Goal: Task Accomplishment & Management: Use online tool/utility

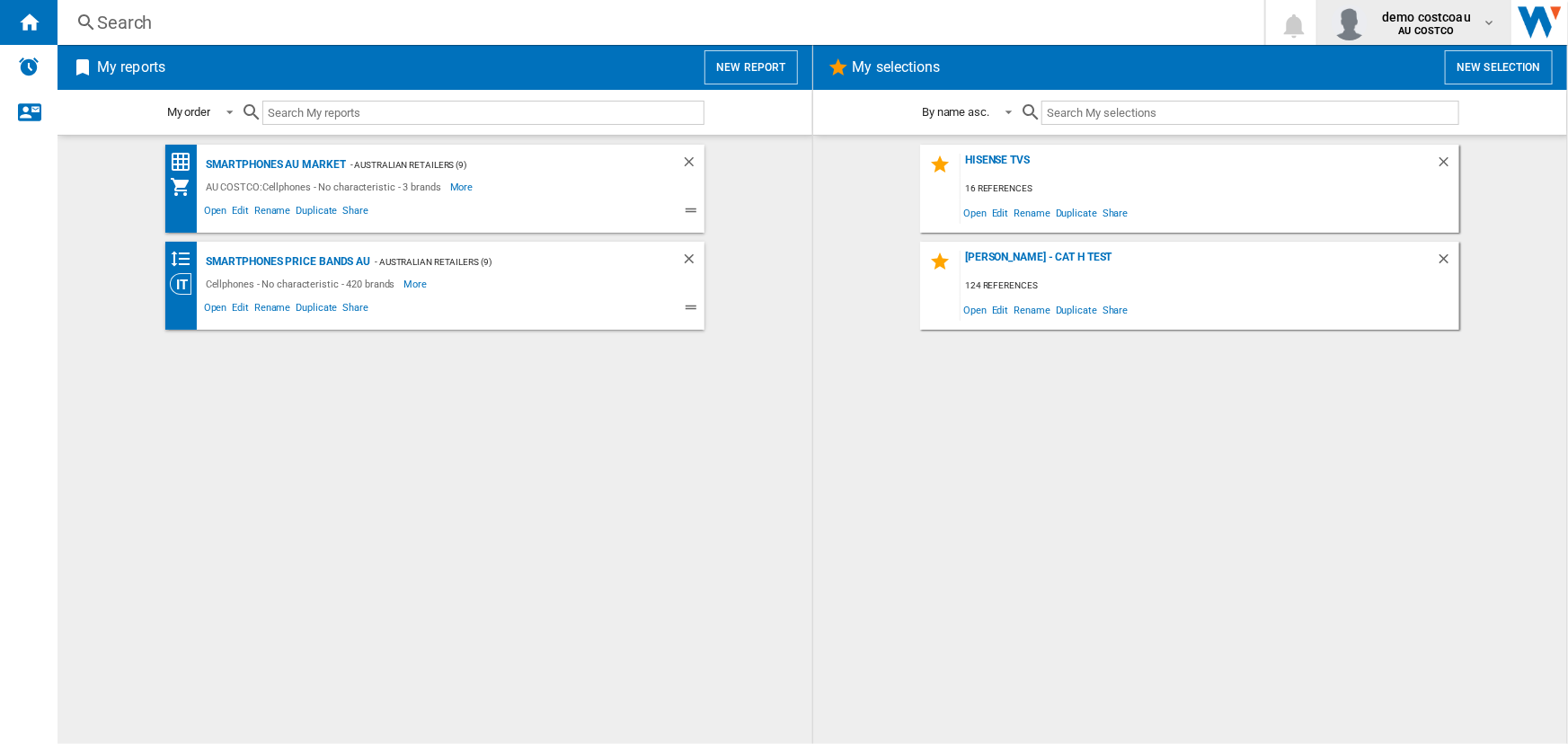
click at [1445, 28] on b "AU COSTCO" at bounding box center [1427, 31] width 56 height 12
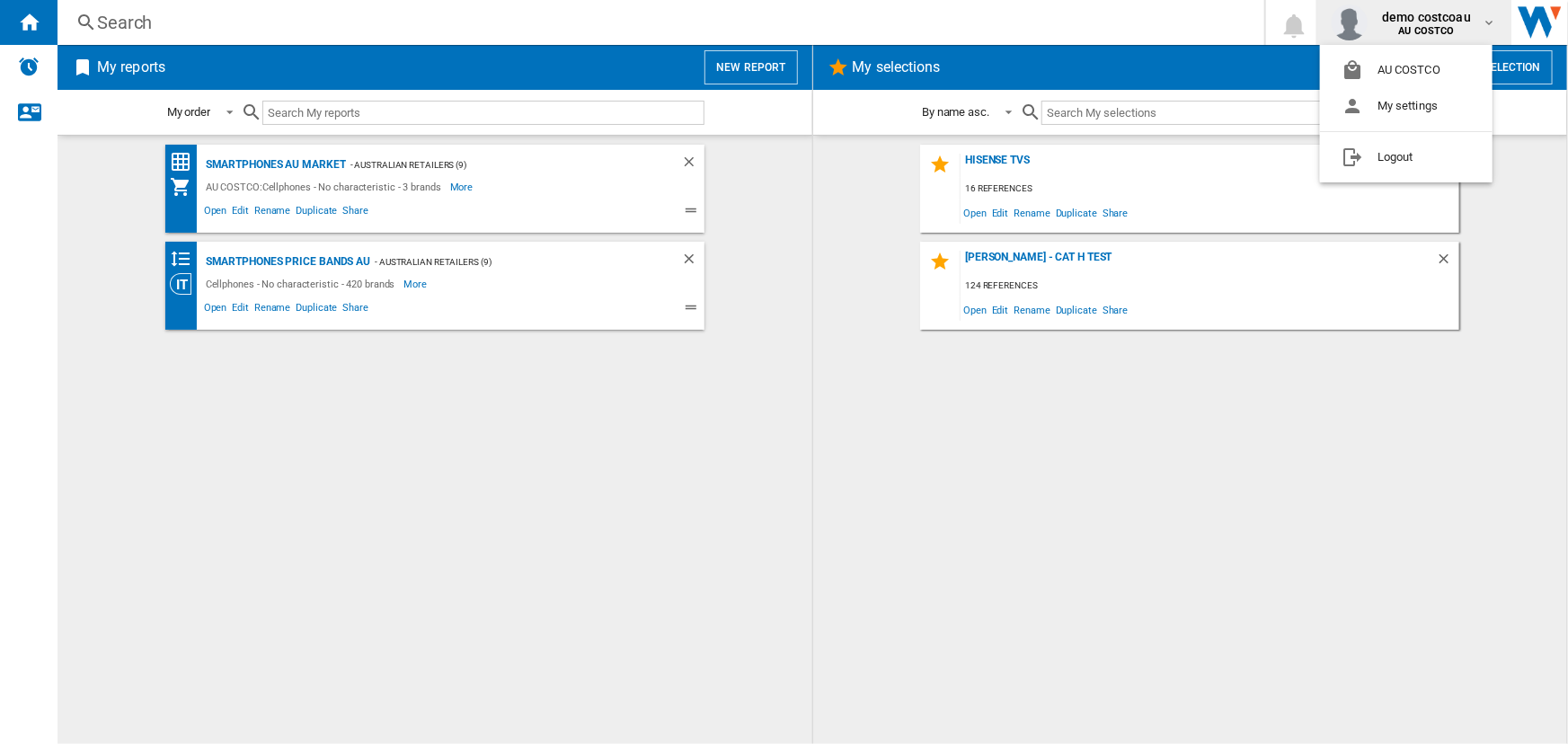
click at [990, 440] on md-backdrop at bounding box center [784, 372] width 1568 height 744
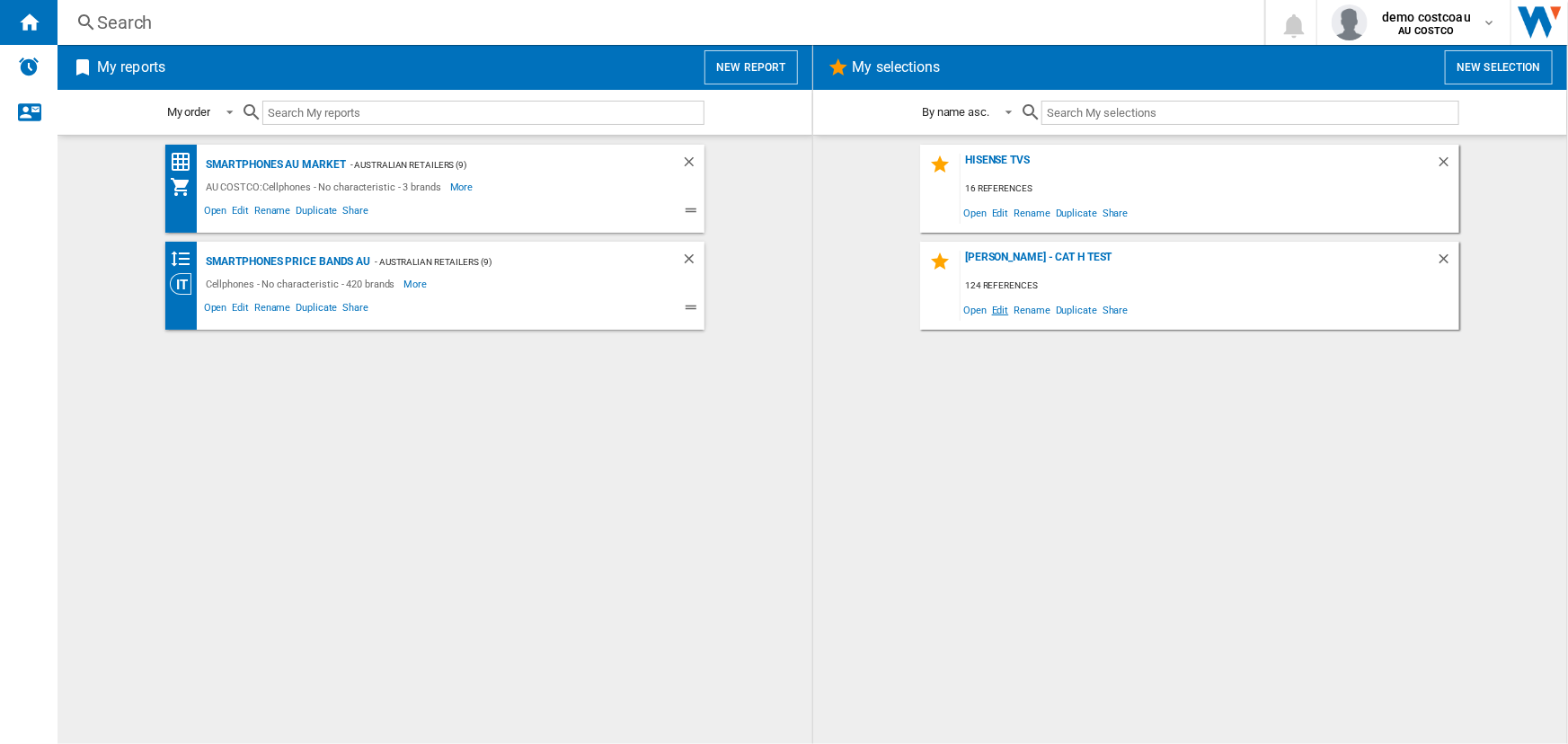
click at [995, 307] on span "Edit" at bounding box center [1000, 309] width 22 height 24
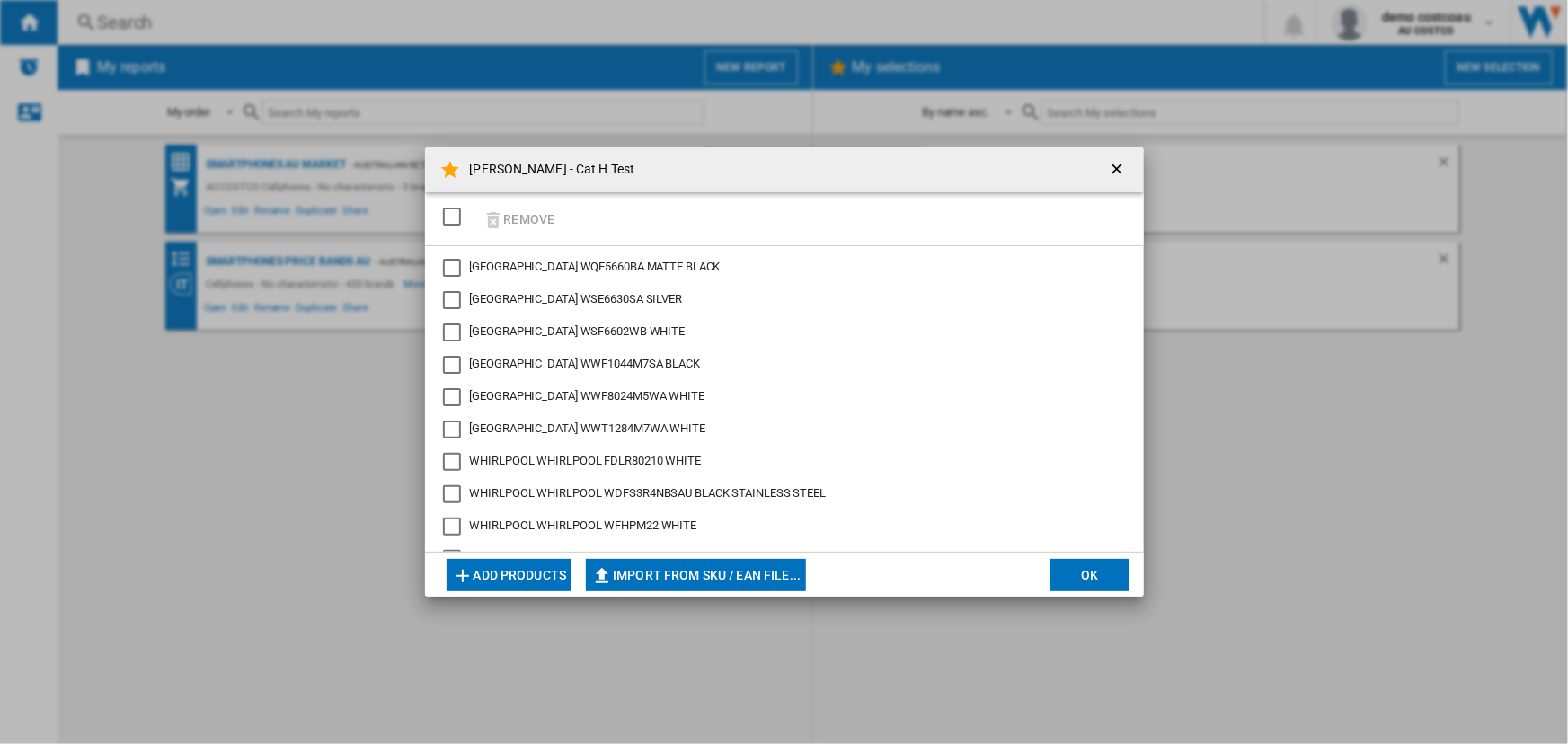
scroll to position [3721, 0]
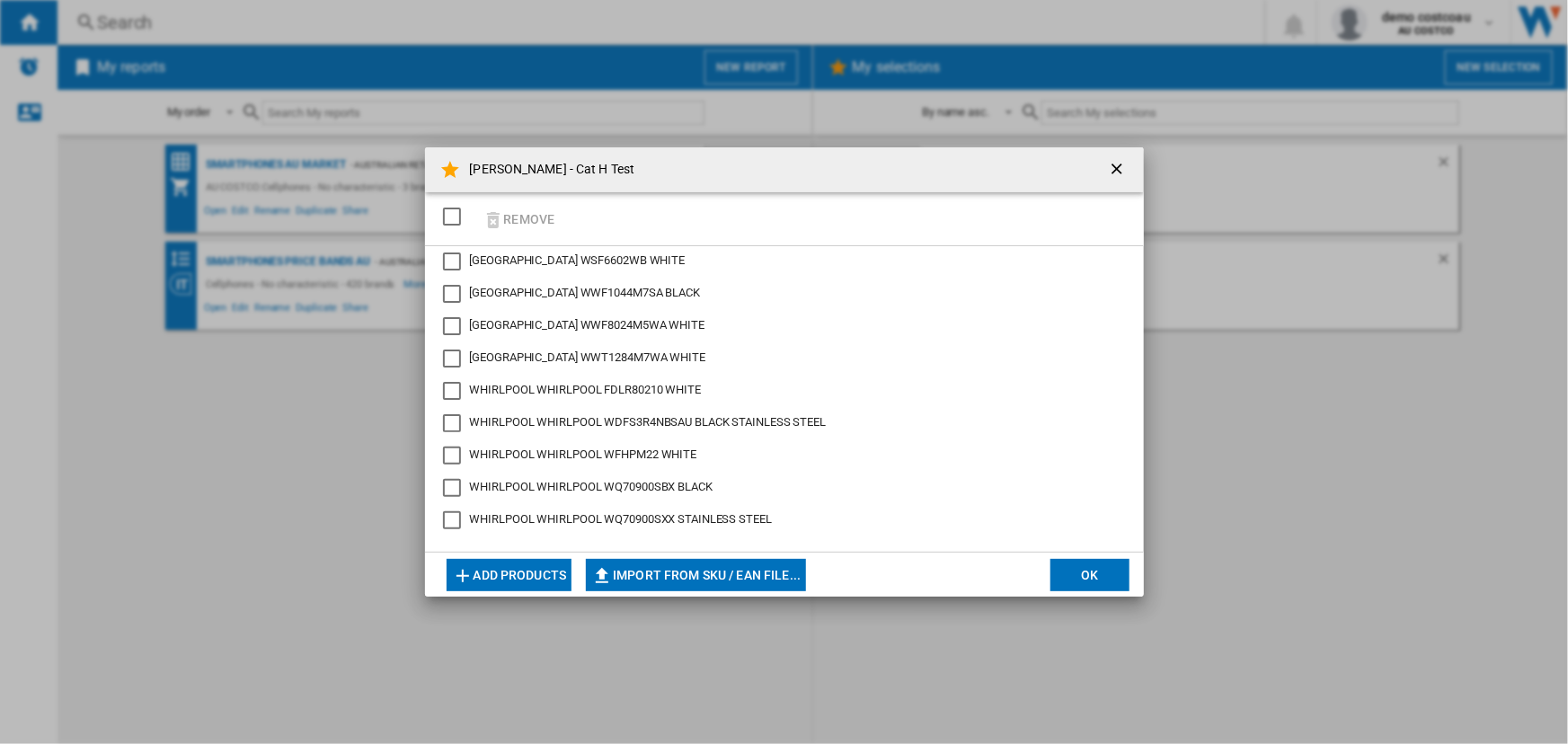
click at [1119, 167] on ng-md-icon "getI18NText('BUTTONS.CLOSE_DIALOG')" at bounding box center [1118, 170] width 21 height 21
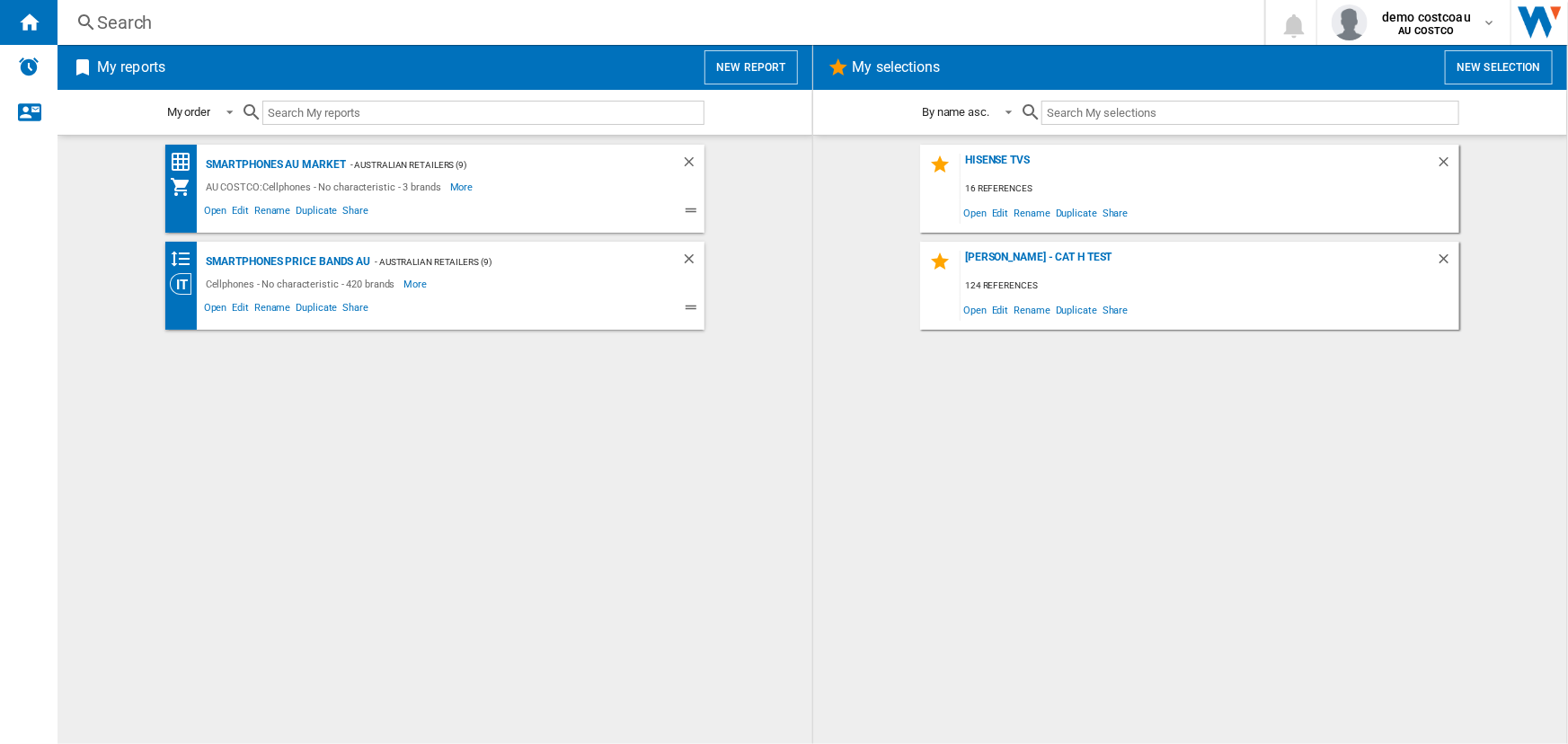
click at [757, 63] on button "New report" at bounding box center [751, 67] width 93 height 34
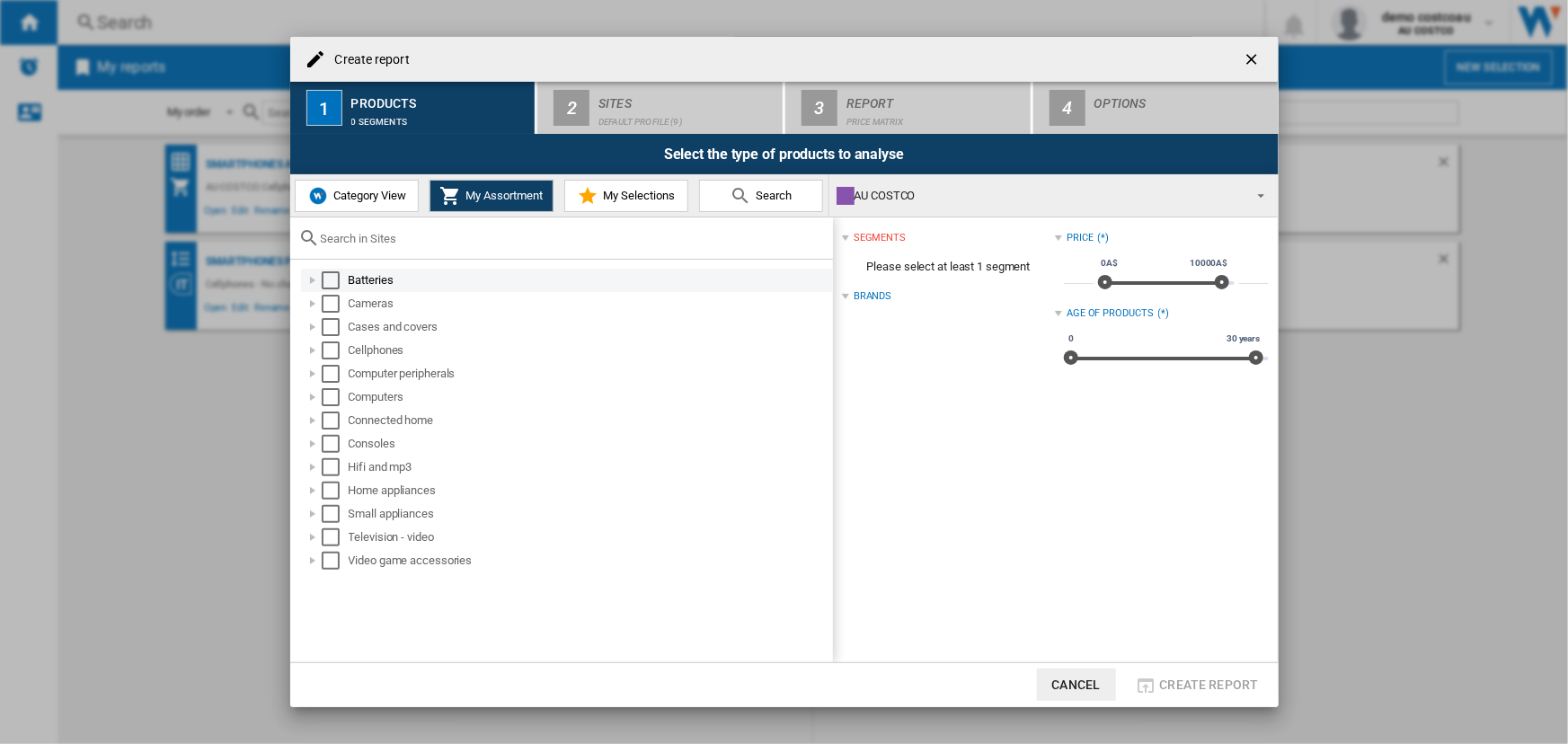
click at [333, 279] on div "Select" at bounding box center [331, 280] width 18 height 18
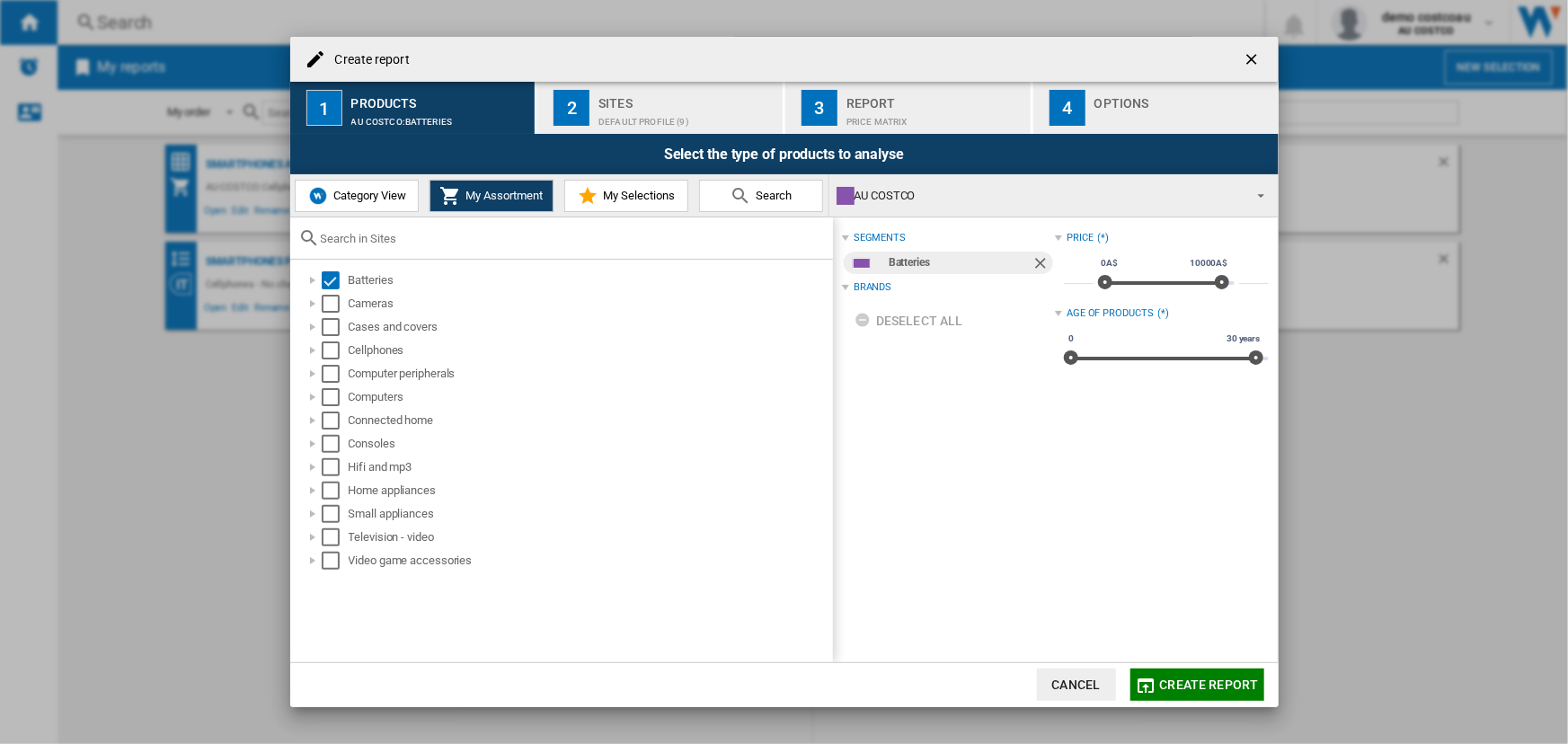
click at [626, 104] on div "Sites" at bounding box center [686, 99] width 177 height 19
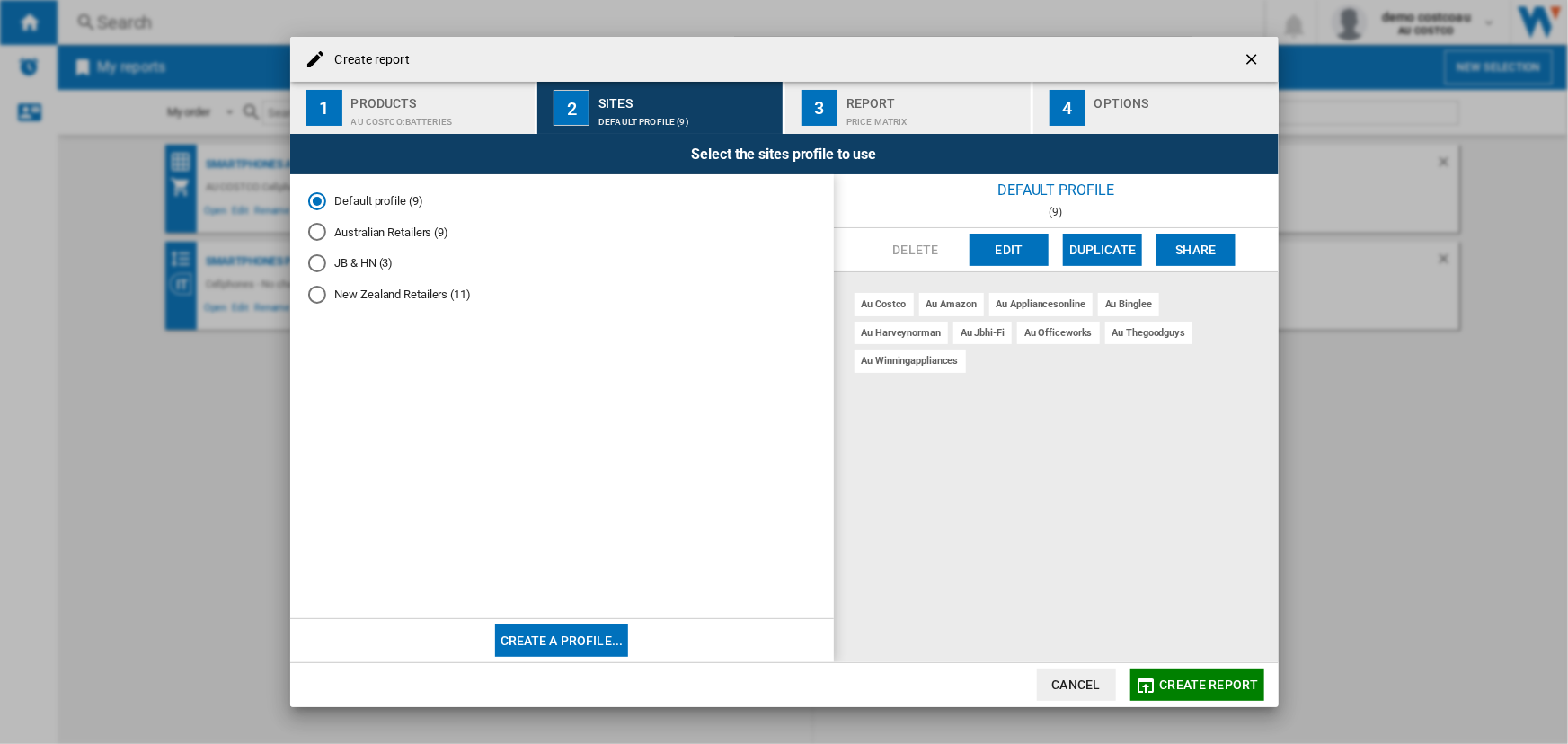
click at [1007, 245] on button "Edit" at bounding box center [1009, 249] width 79 height 32
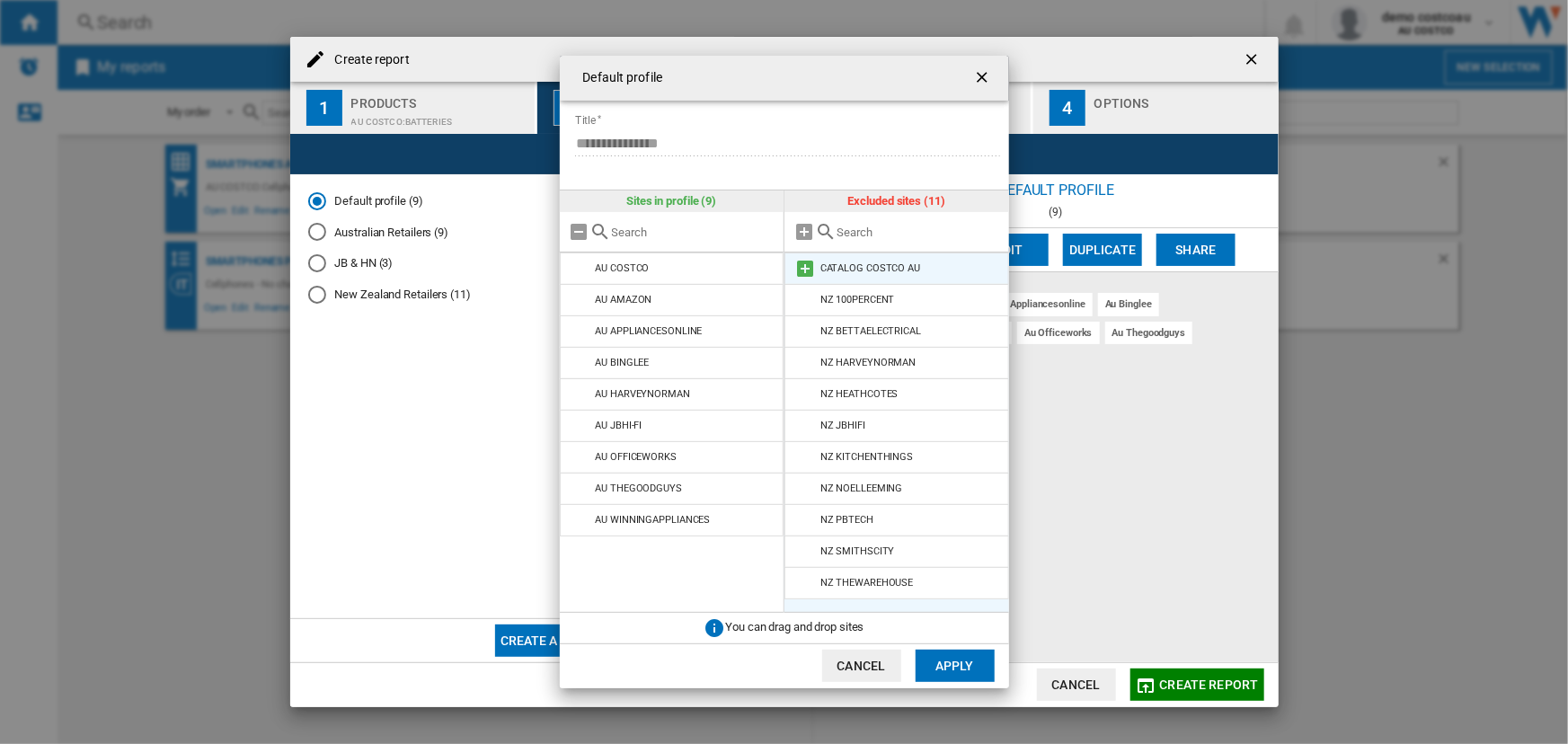
click at [804, 271] on md-icon at bounding box center [805, 269] width 21 height 21
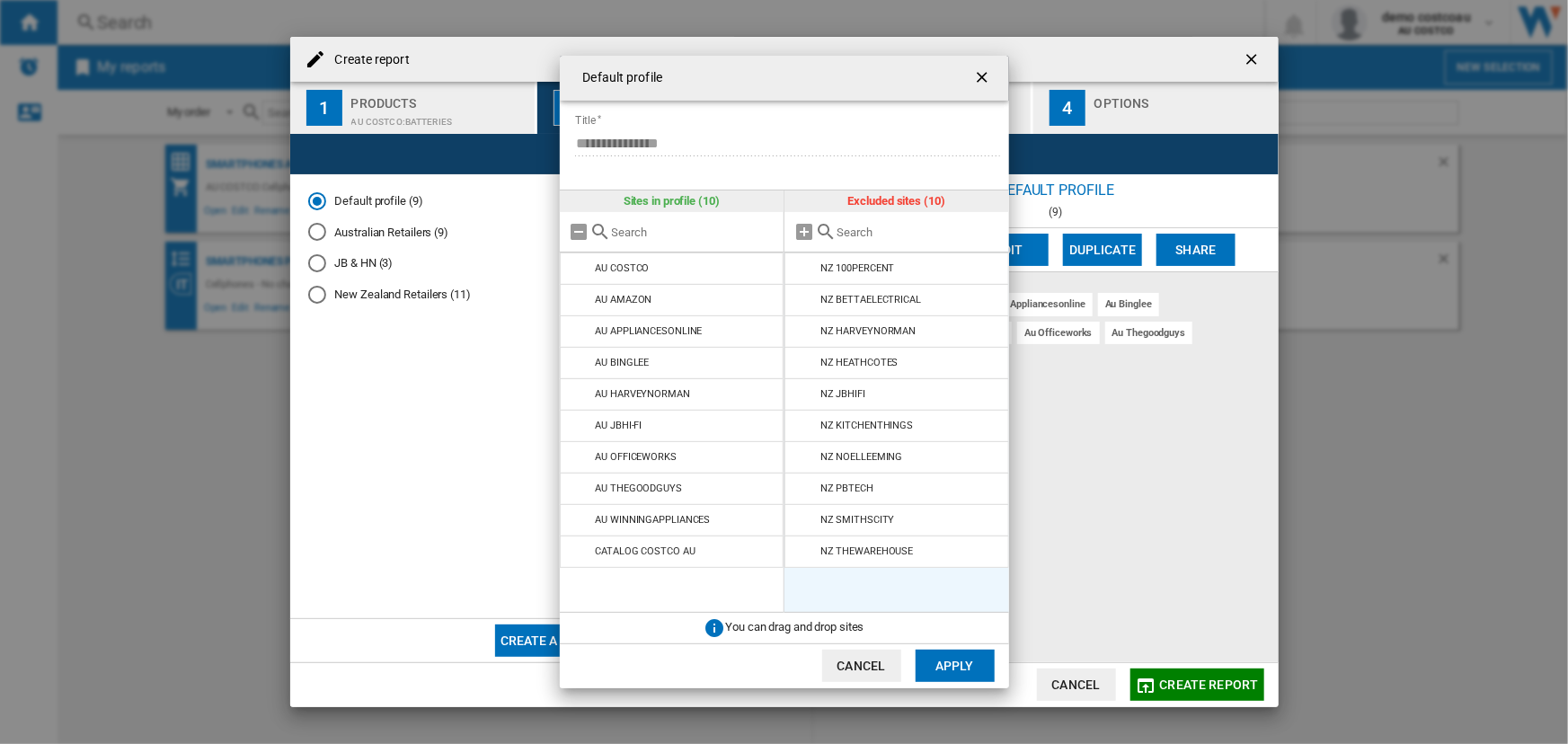
click at [953, 661] on button "Apply" at bounding box center [955, 665] width 79 height 32
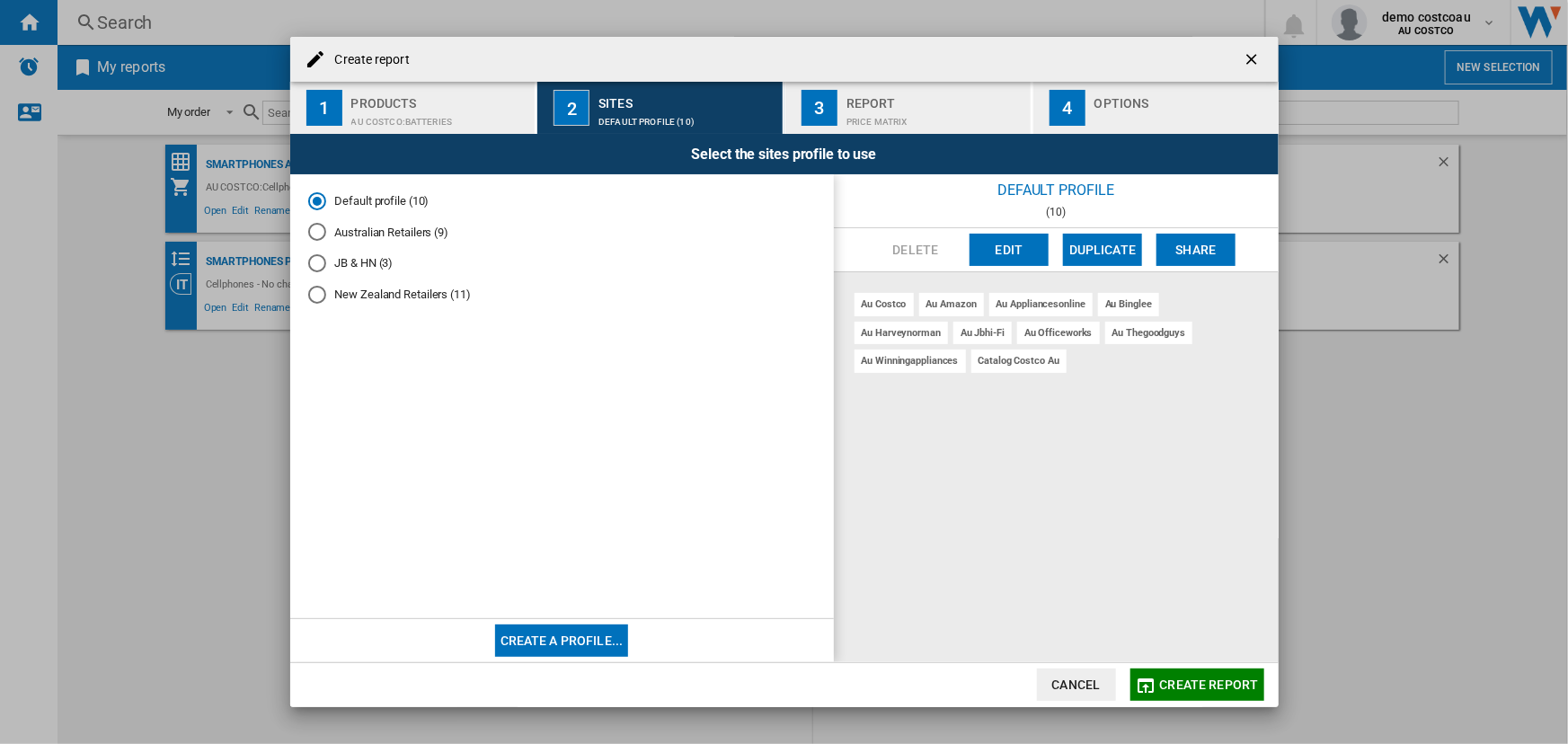
click at [1212, 682] on span "Create report" at bounding box center [1209, 684] width 99 height 14
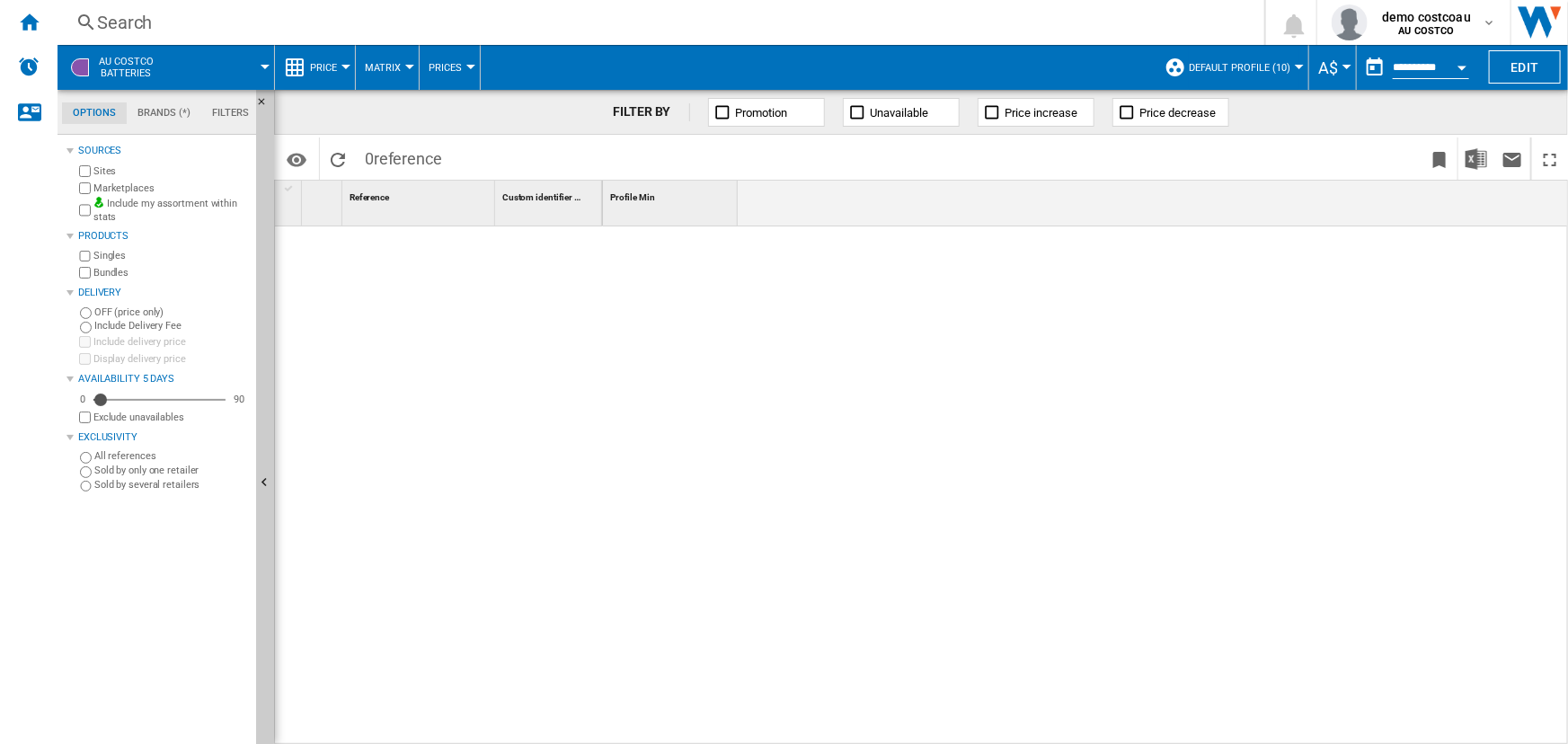
click at [267, 62] on md-menu "AU COSTCO Batteries" at bounding box center [165, 67] width 218 height 44
click at [263, 66] on div at bounding box center [265, 67] width 9 height 5
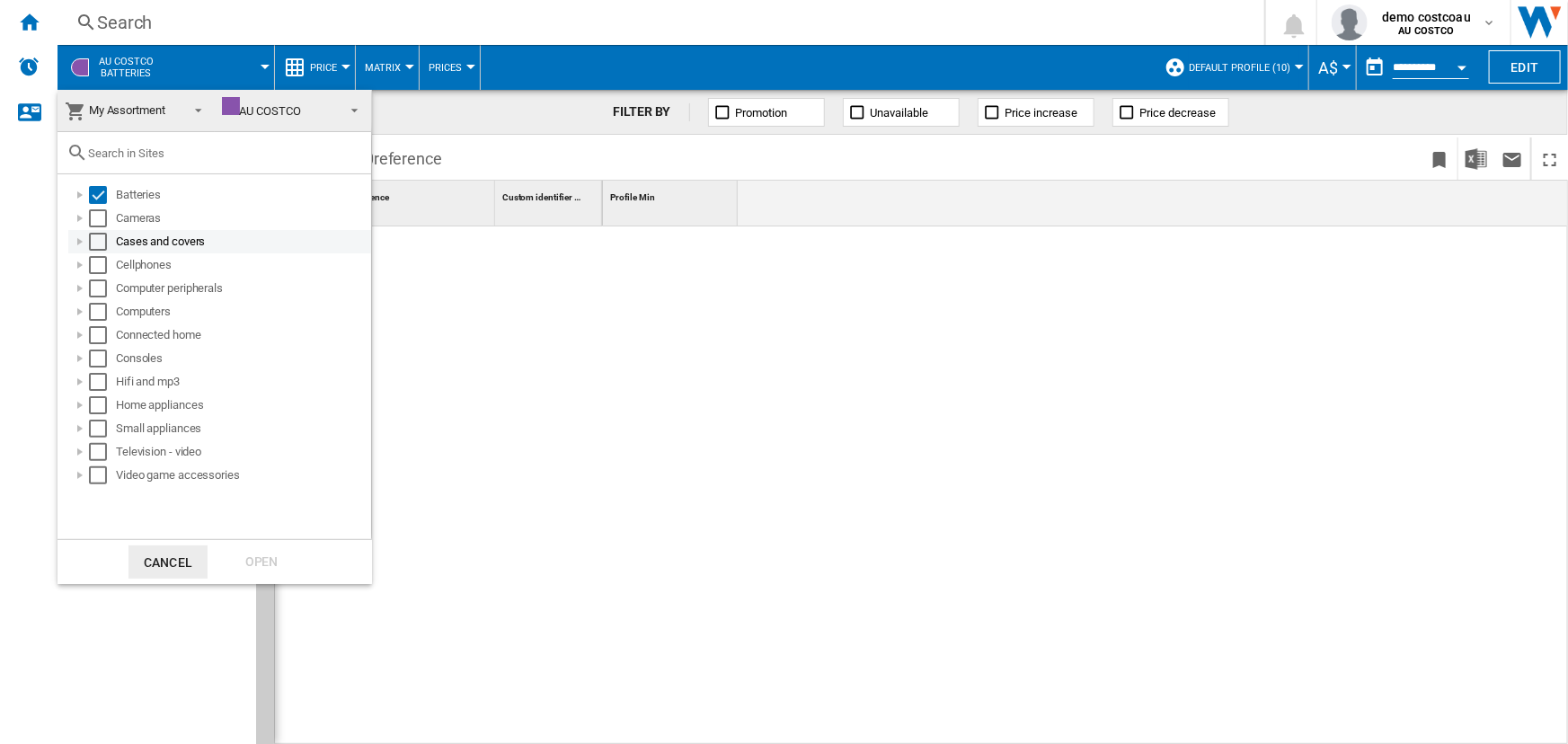
drag, startPoint x: 98, startPoint y: 220, endPoint x: 99, endPoint y: 232, distance: 12.0
click at [98, 220] on div "Select" at bounding box center [98, 218] width 18 height 18
click at [101, 244] on div "Select" at bounding box center [98, 242] width 18 height 18
click at [99, 272] on div "Select" at bounding box center [98, 265] width 18 height 18
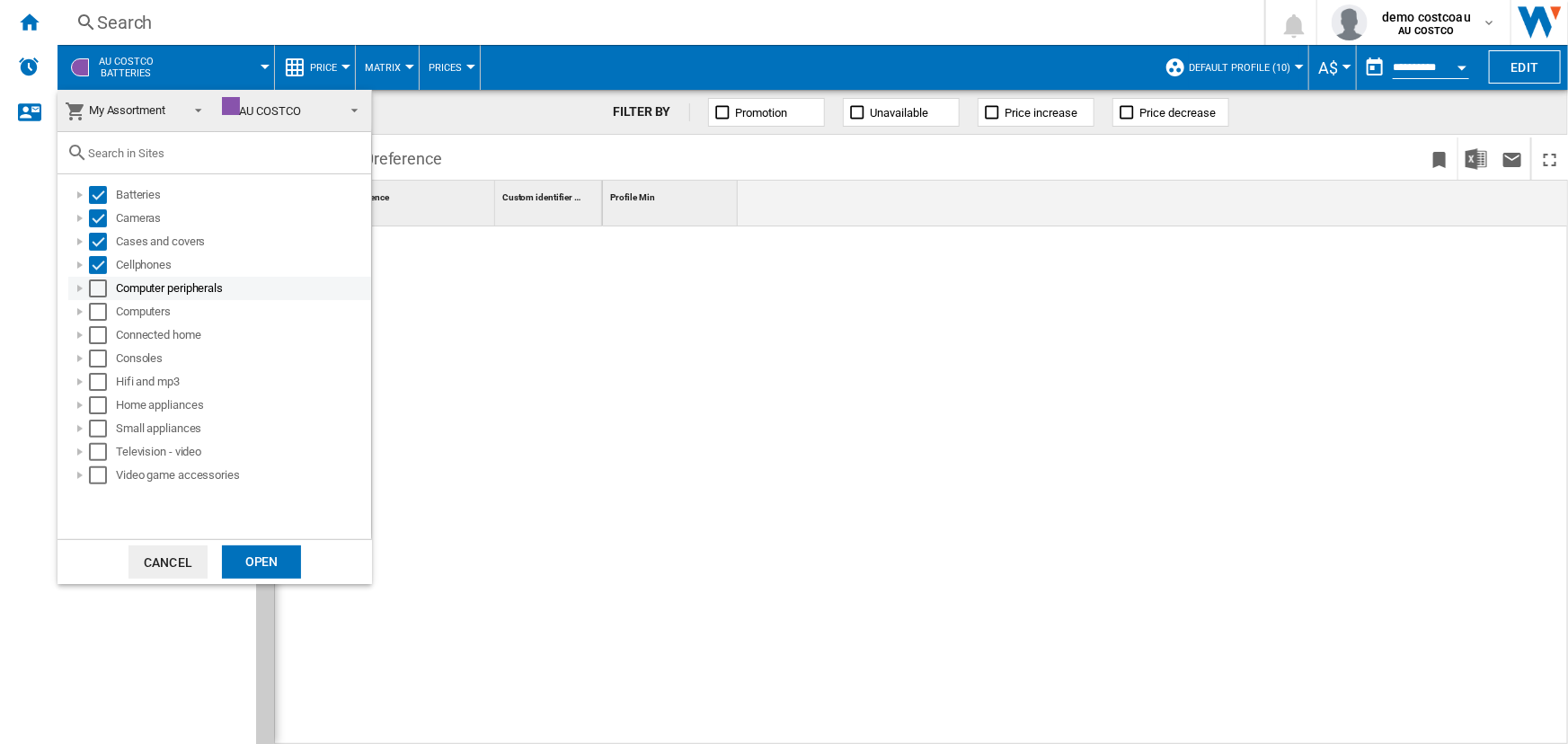
click at [99, 295] on div "Select" at bounding box center [98, 288] width 18 height 18
click at [98, 313] on div "Select" at bounding box center [98, 311] width 18 height 18
drag, startPoint x: 101, startPoint y: 341, endPoint x: 102, endPoint y: 358, distance: 17.0
click at [102, 341] on div "Select" at bounding box center [98, 334] width 18 height 18
click at [99, 365] on div "Select" at bounding box center [98, 358] width 18 height 18
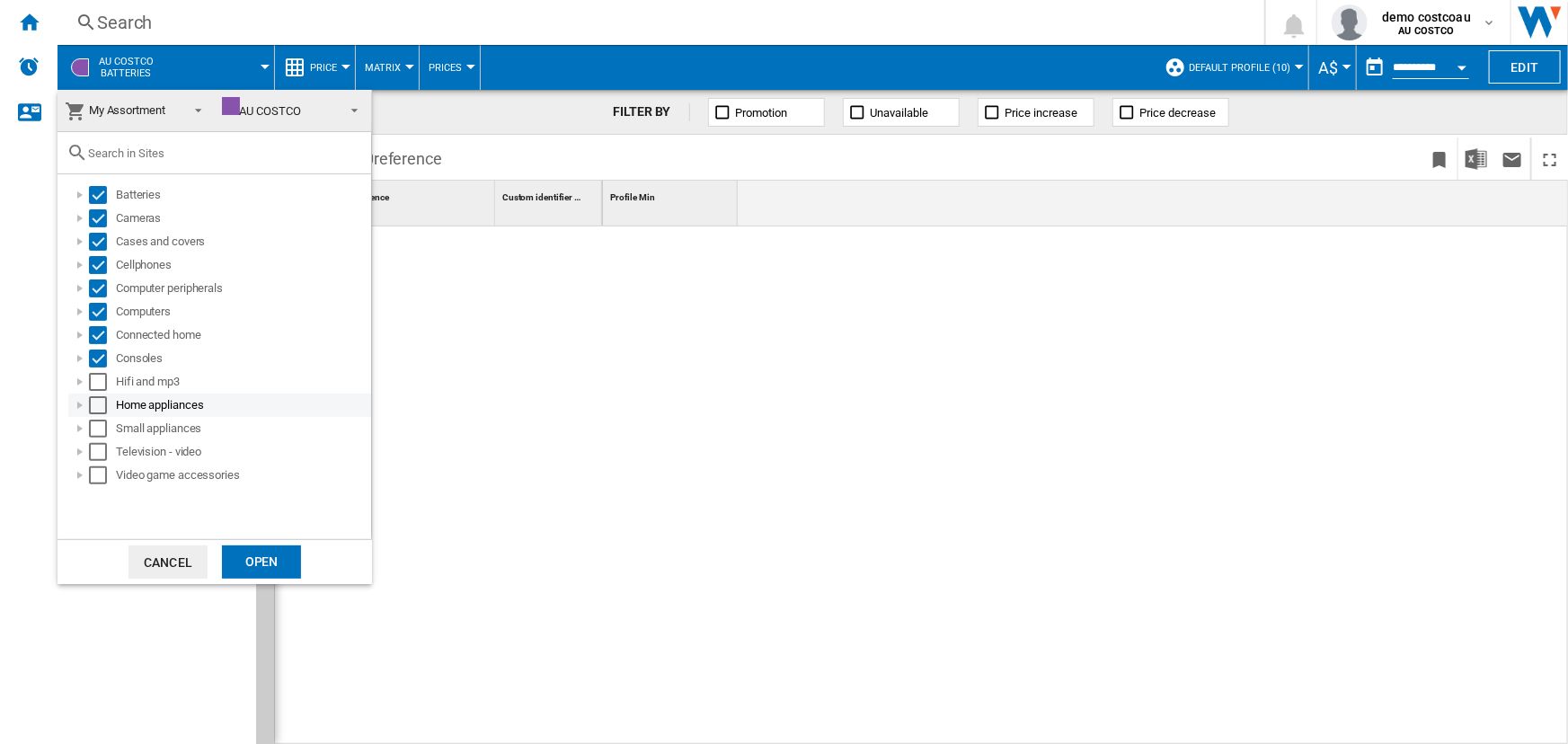
click at [99, 387] on div "Select" at bounding box center [98, 382] width 18 height 18
click at [100, 408] on div "Select" at bounding box center [98, 405] width 18 height 18
click at [100, 428] on div "Select" at bounding box center [98, 428] width 18 height 18
click at [100, 454] on div "Select" at bounding box center [98, 451] width 18 height 18
click at [101, 481] on div "Select" at bounding box center [98, 474] width 18 height 18
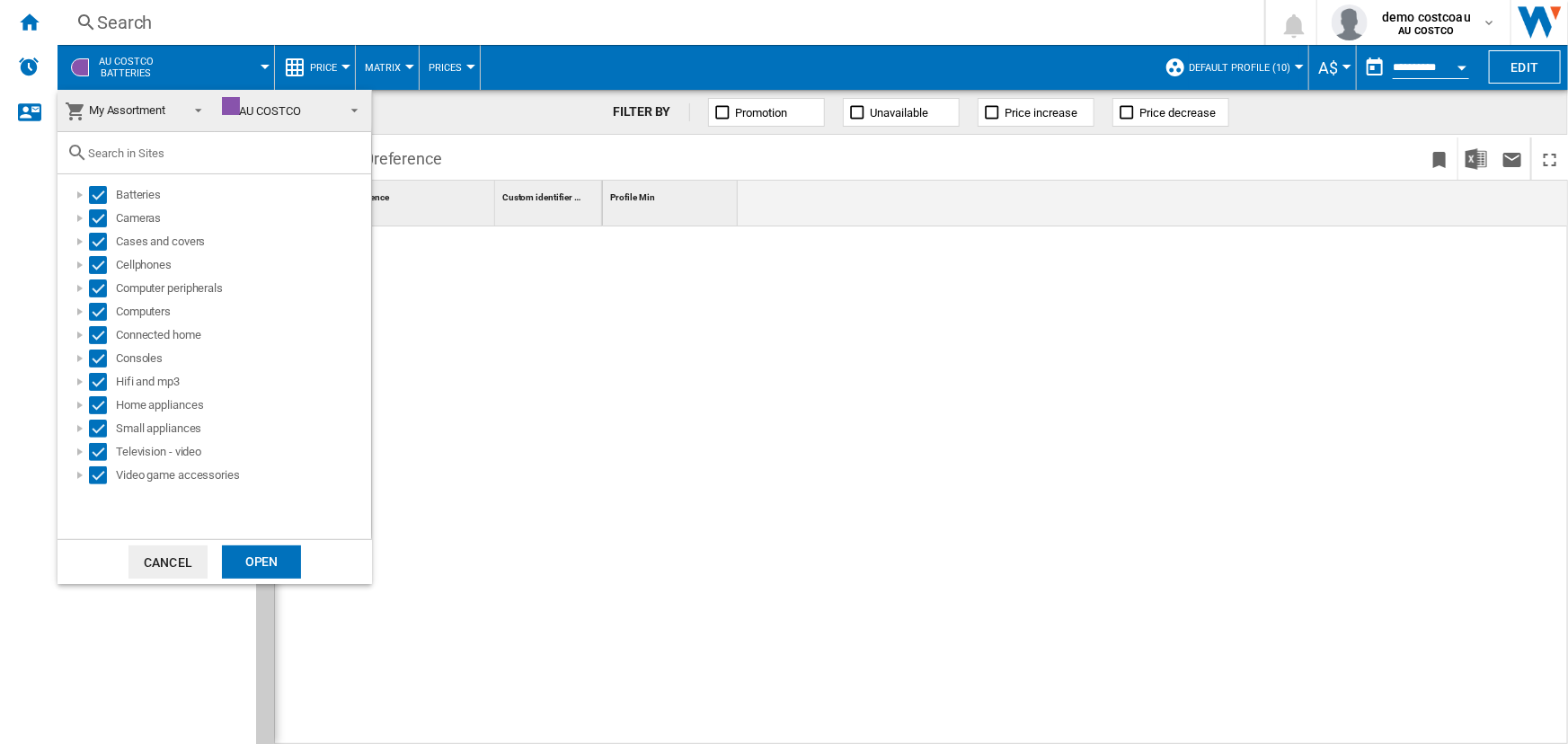
click at [254, 559] on div "Open" at bounding box center [262, 561] width 79 height 33
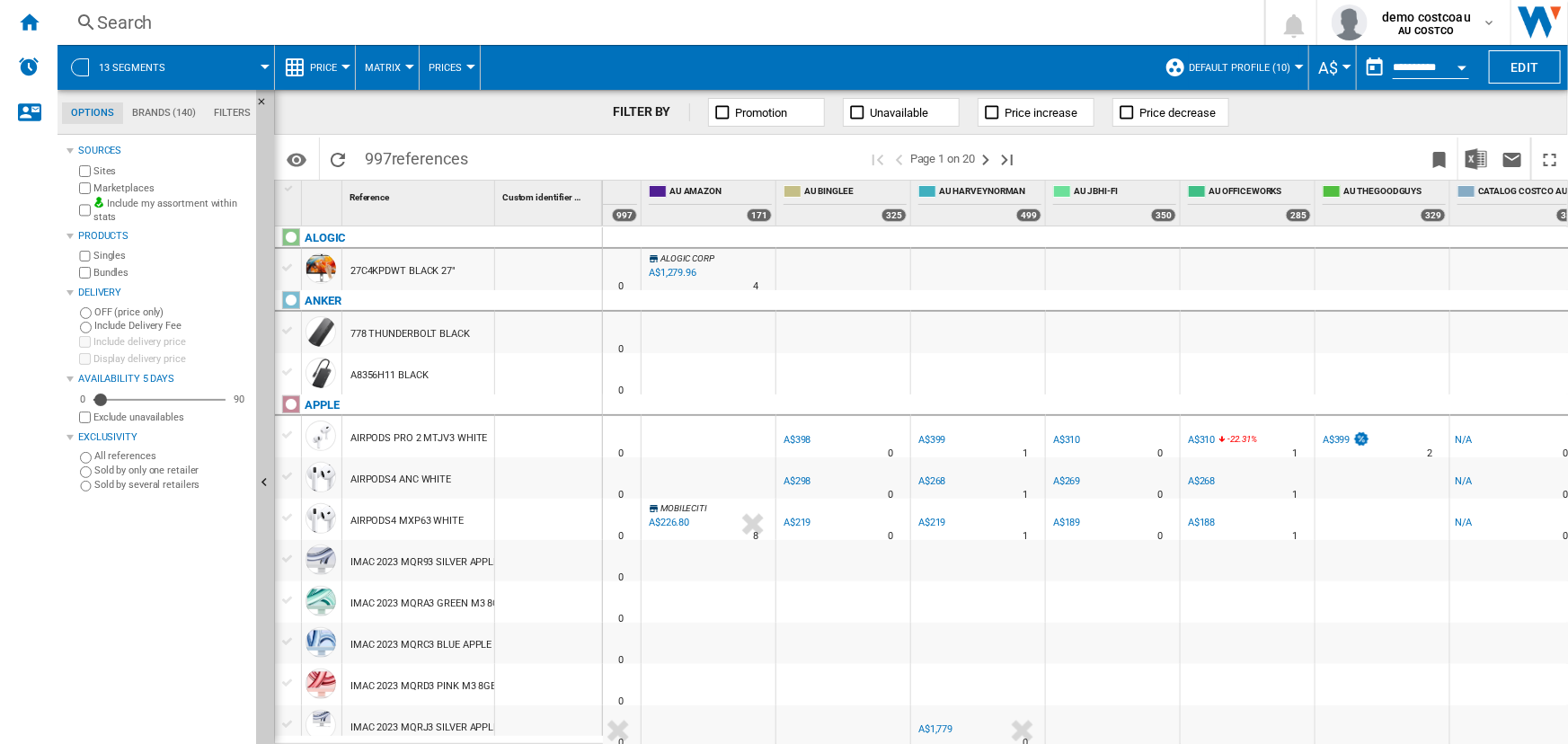
scroll to position [0, 256]
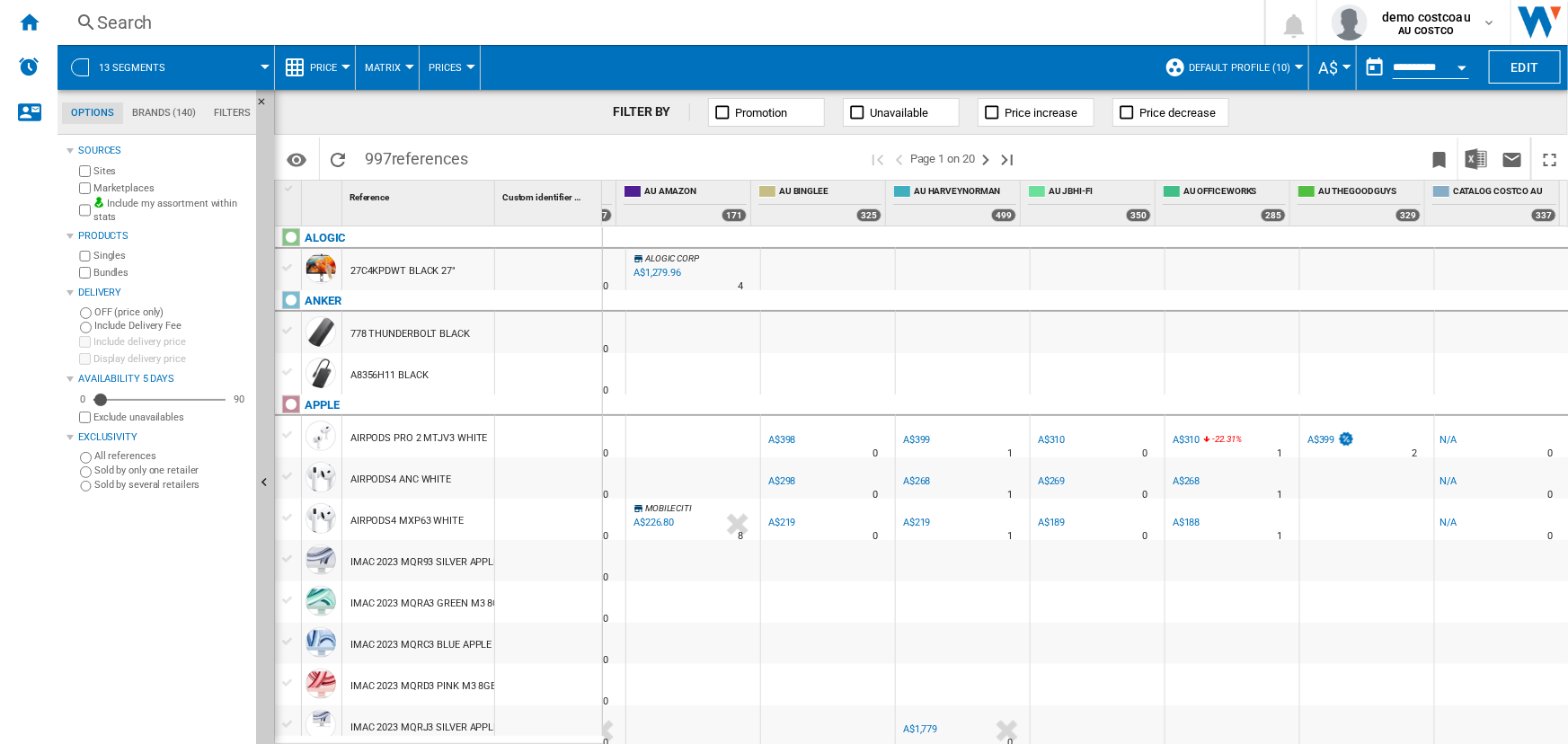
click at [1439, 440] on div "N/A" at bounding box center [1448, 440] width 18 height 18
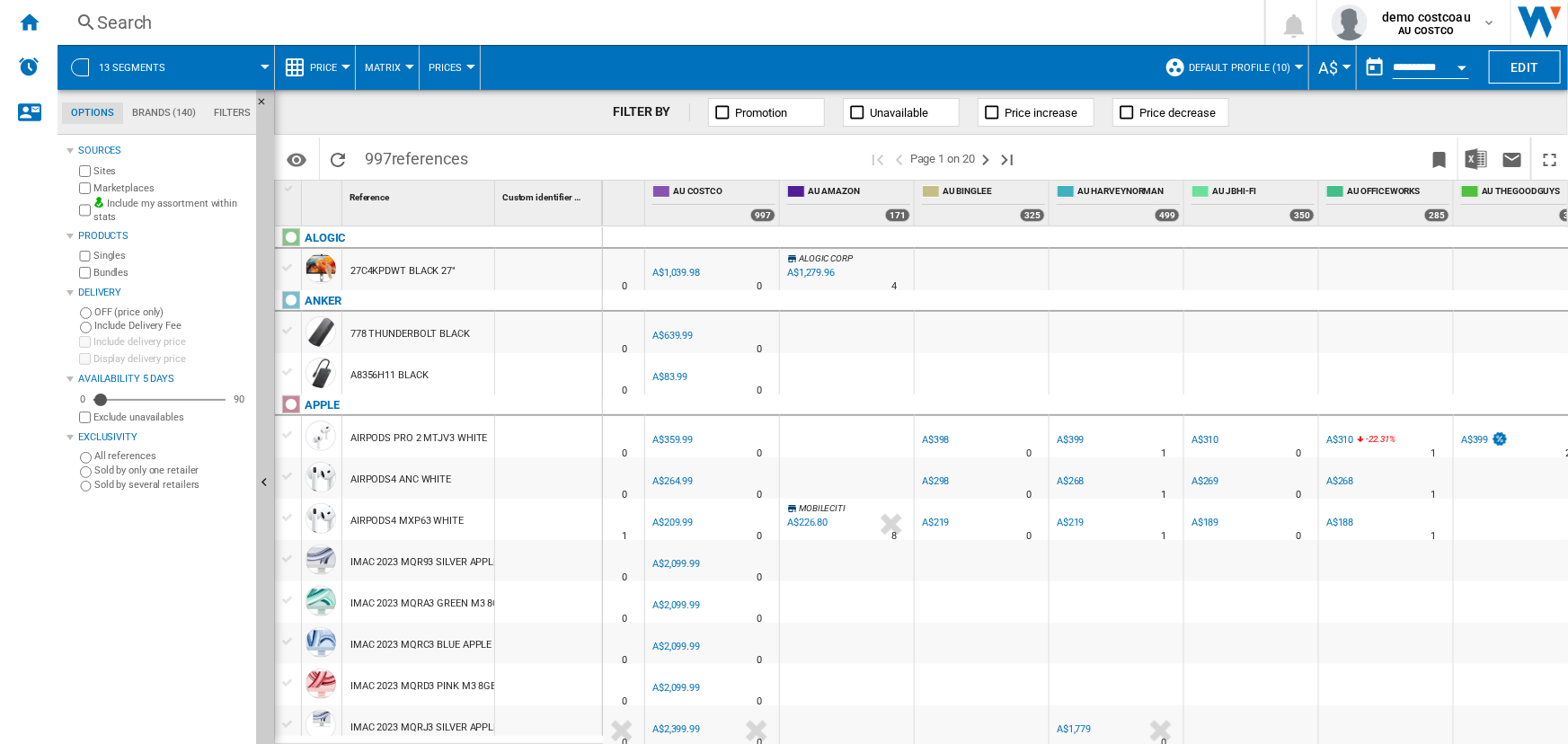
scroll to position [0, 0]
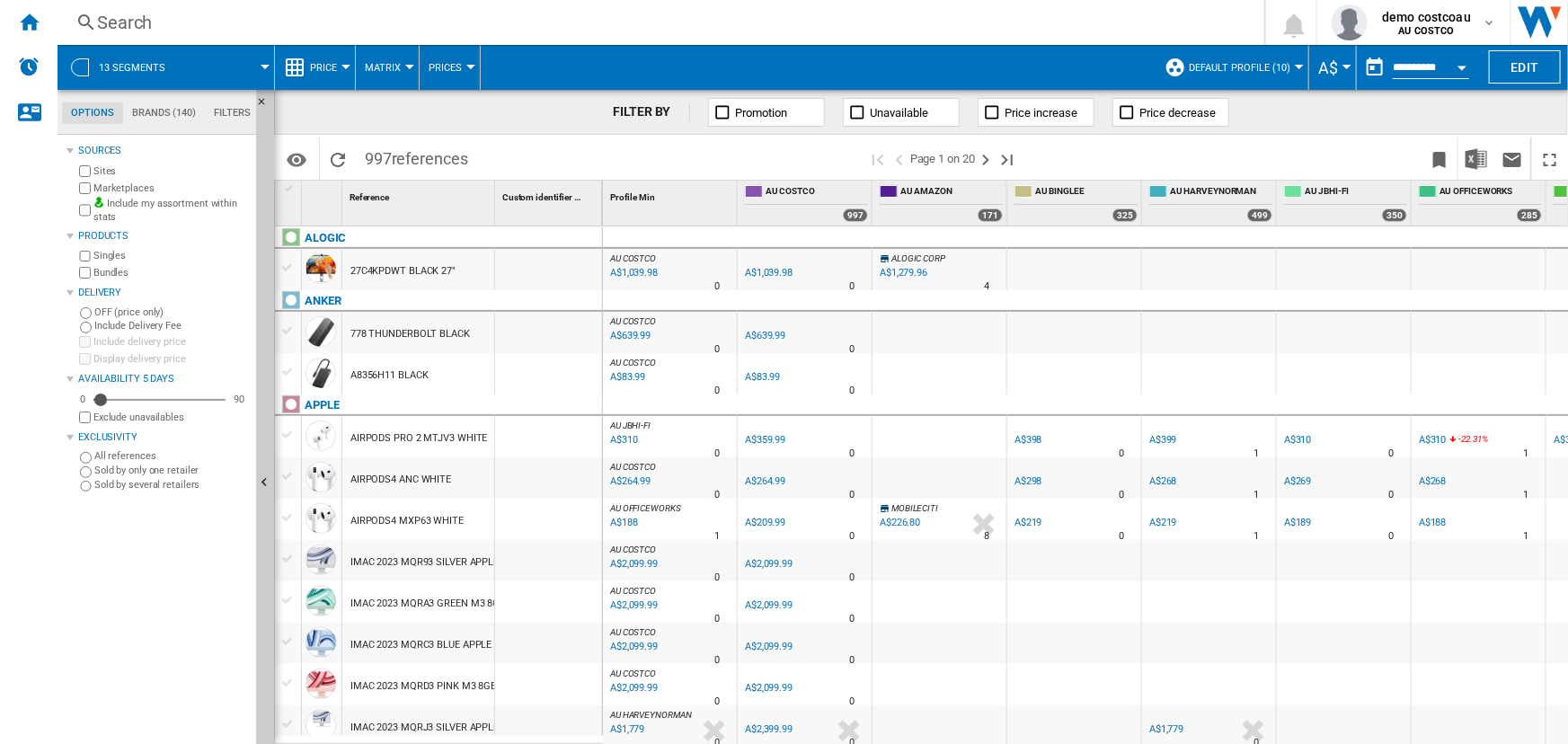
click at [258, 64] on span at bounding box center [227, 67] width 74 height 44
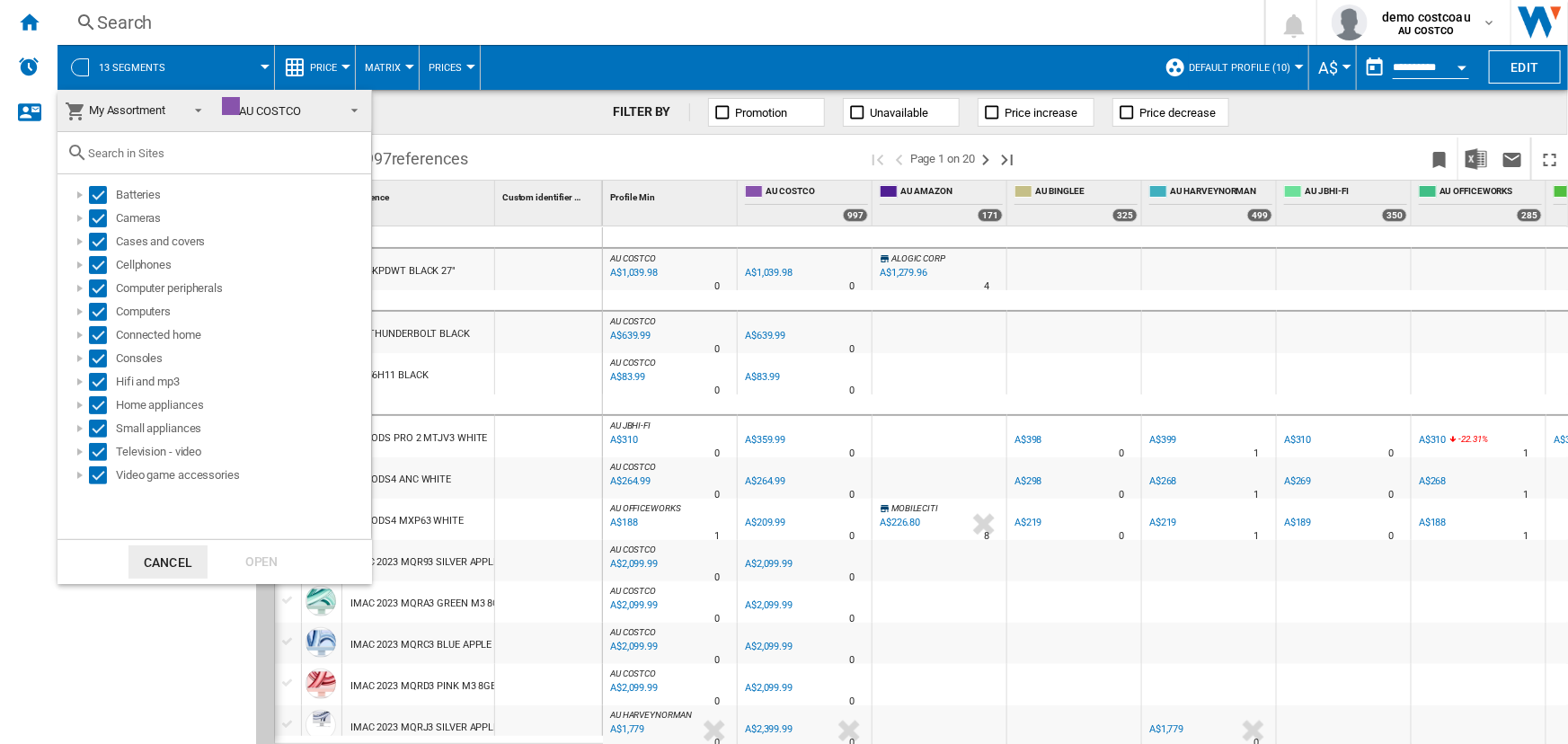
click at [206, 61] on md-backdrop at bounding box center [784, 372] width 1568 height 744
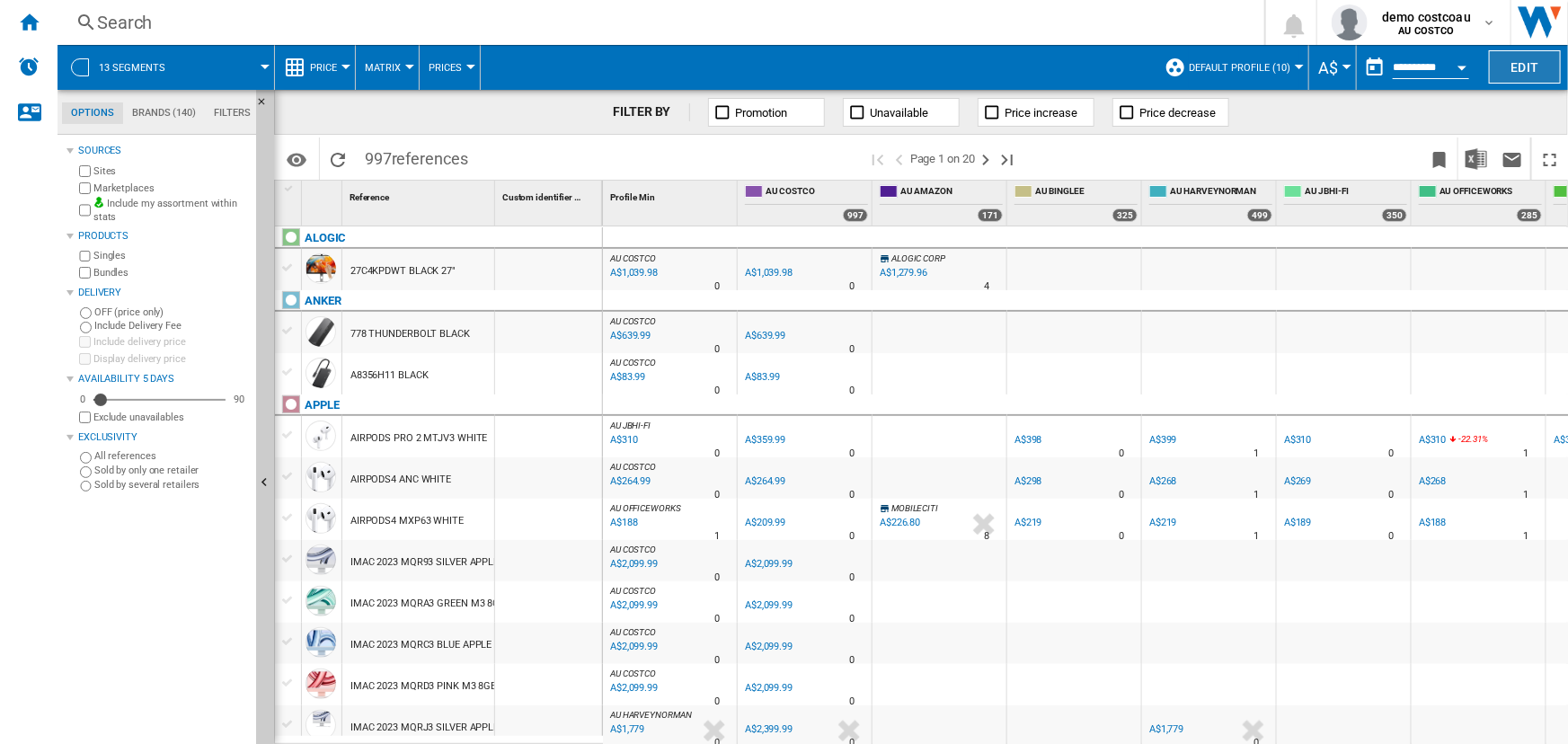
click at [1509, 63] on button "Edit" at bounding box center [1524, 67] width 72 height 33
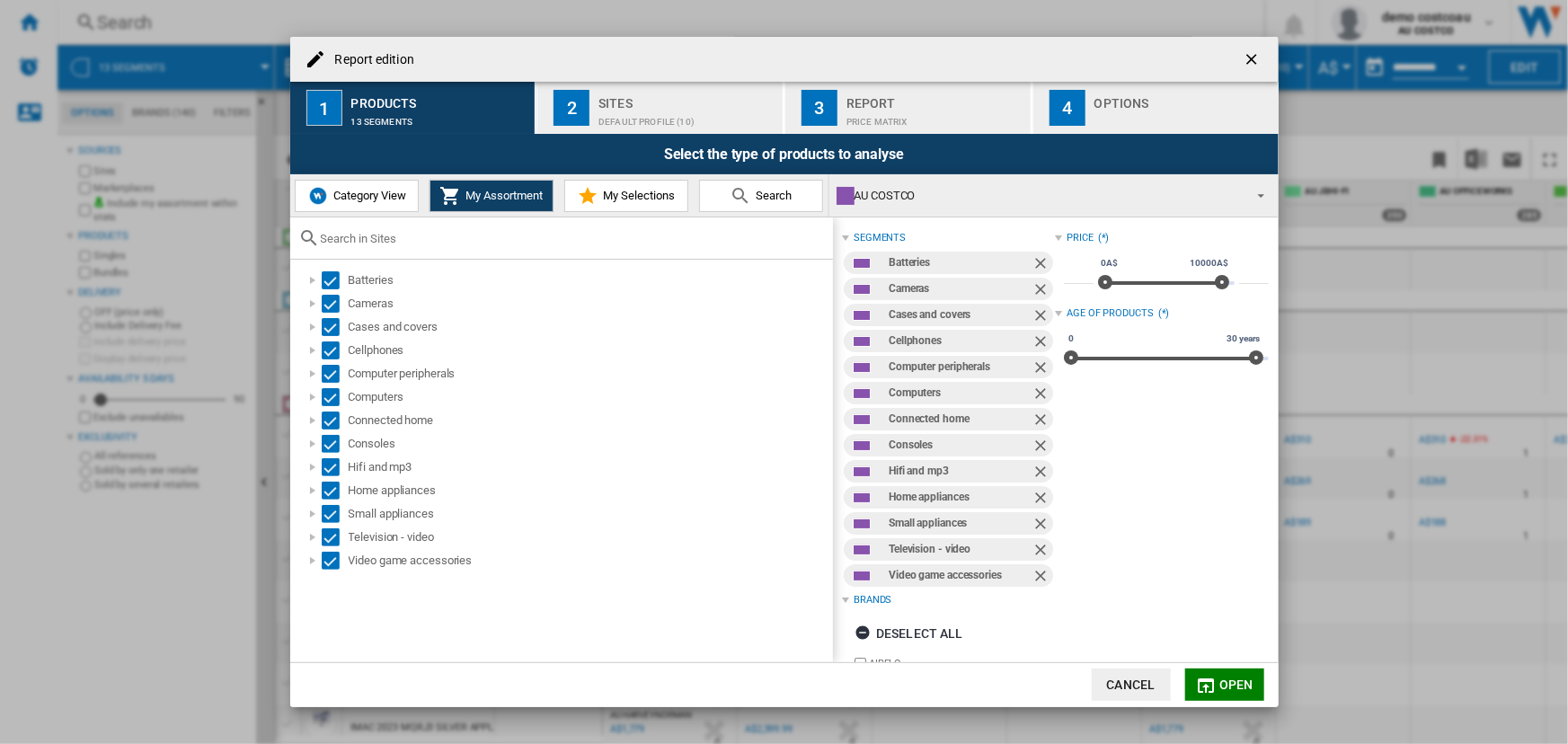
click at [884, 104] on div "Report" at bounding box center [935, 99] width 177 height 19
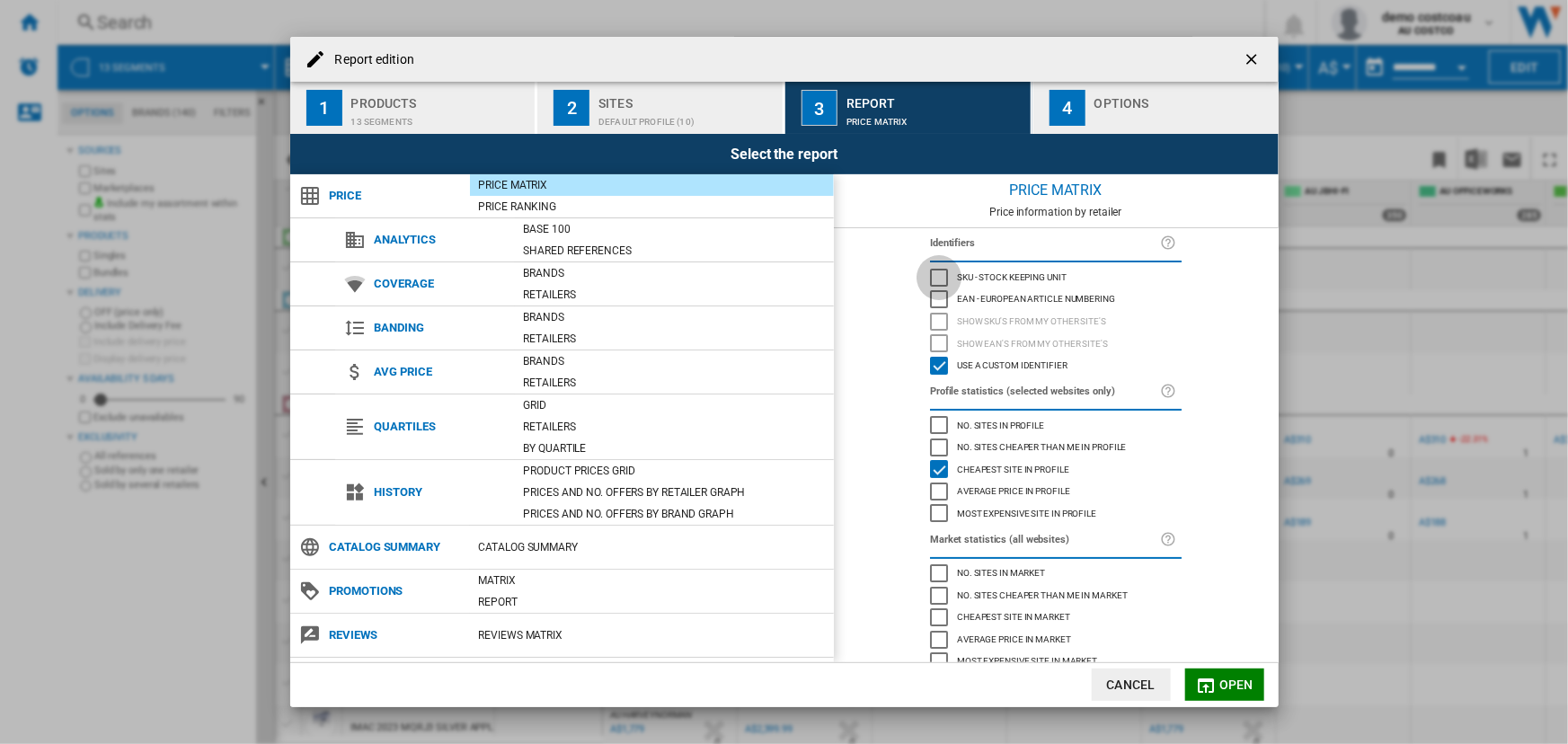
click at [938, 278] on div "SKU - Stock Keeping Unit" at bounding box center [939, 277] width 18 height 18
click at [1222, 677] on span "Open" at bounding box center [1235, 684] width 34 height 14
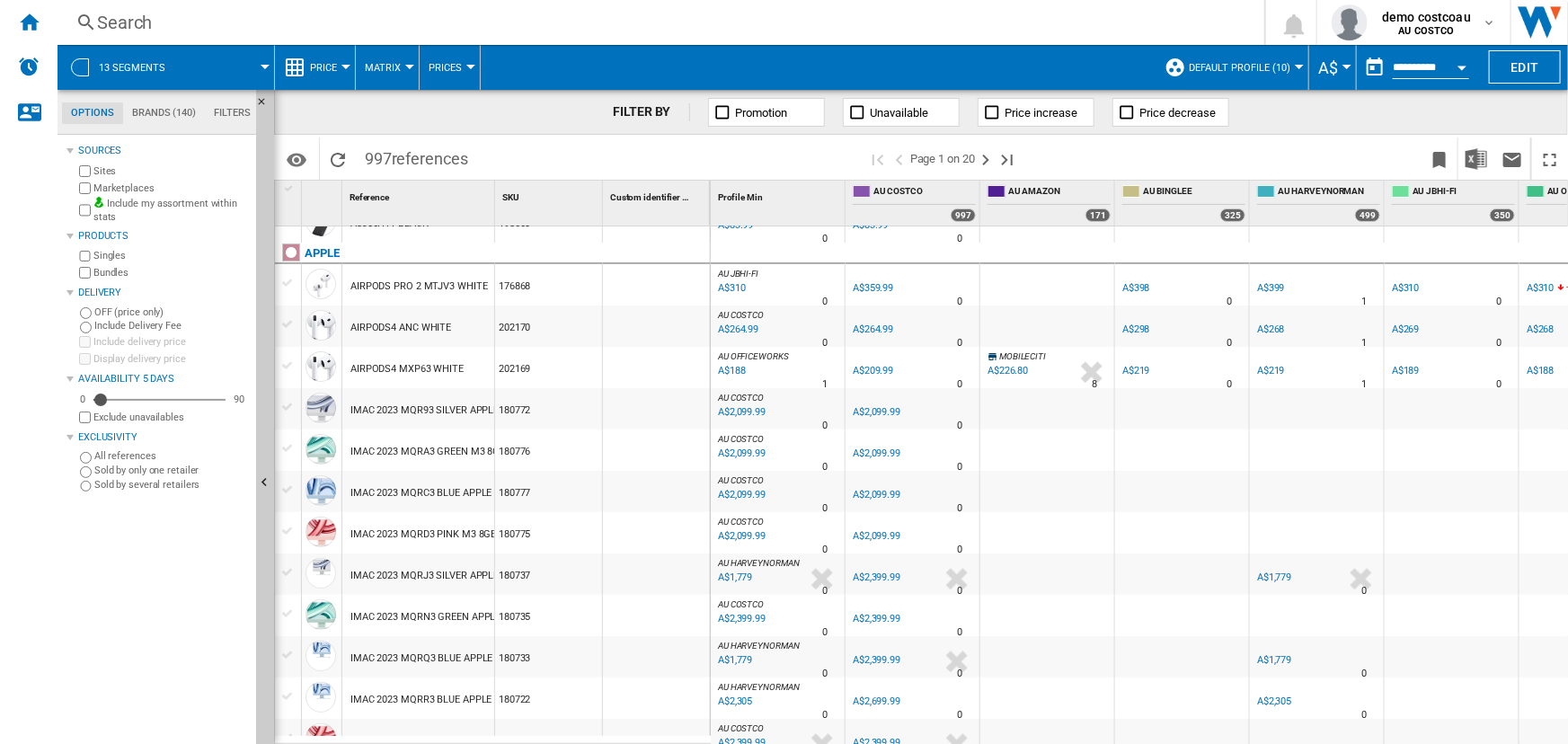
scroll to position [3, 0]
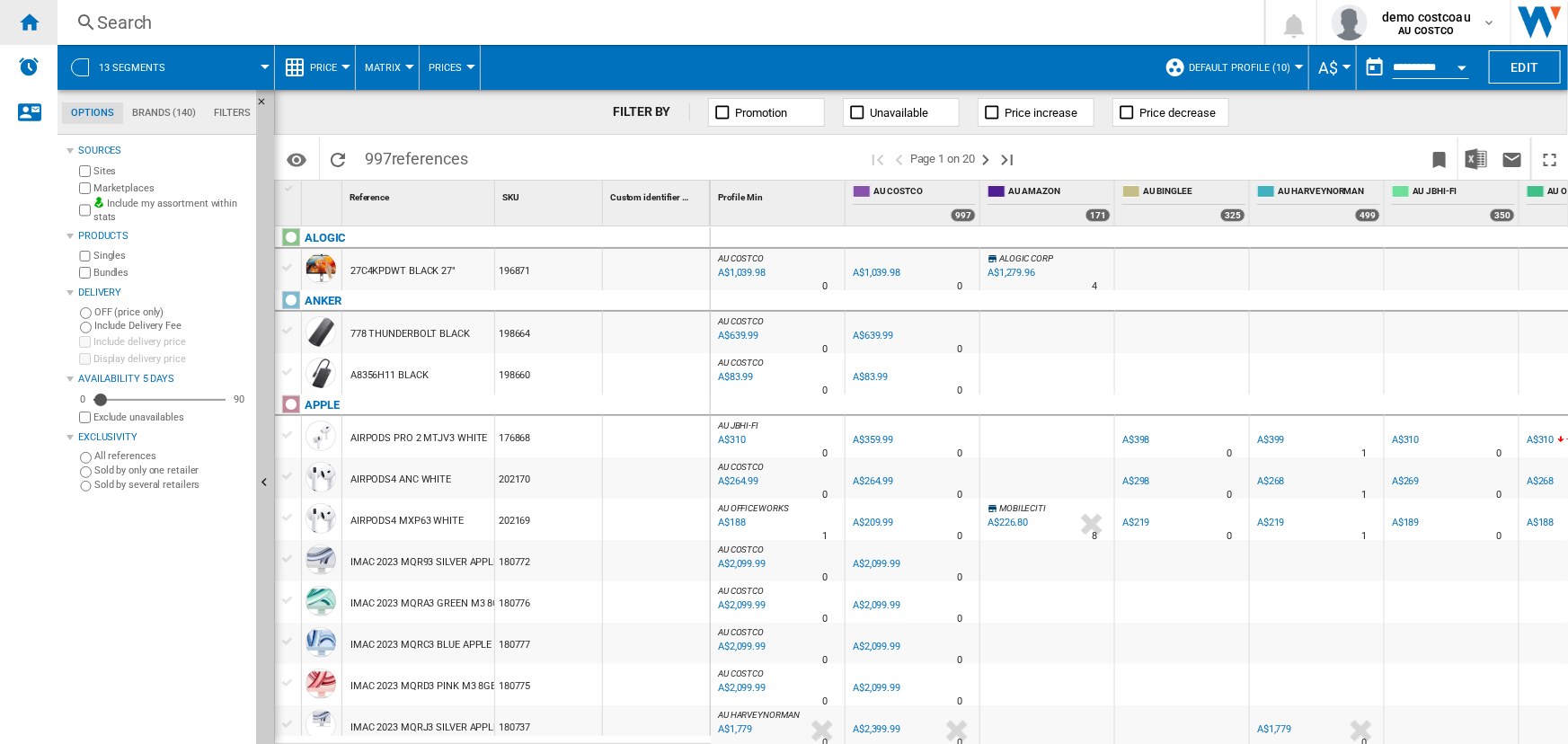
click at [36, 18] on ng-md-icon "Home" at bounding box center [29, 21] width 21 height 21
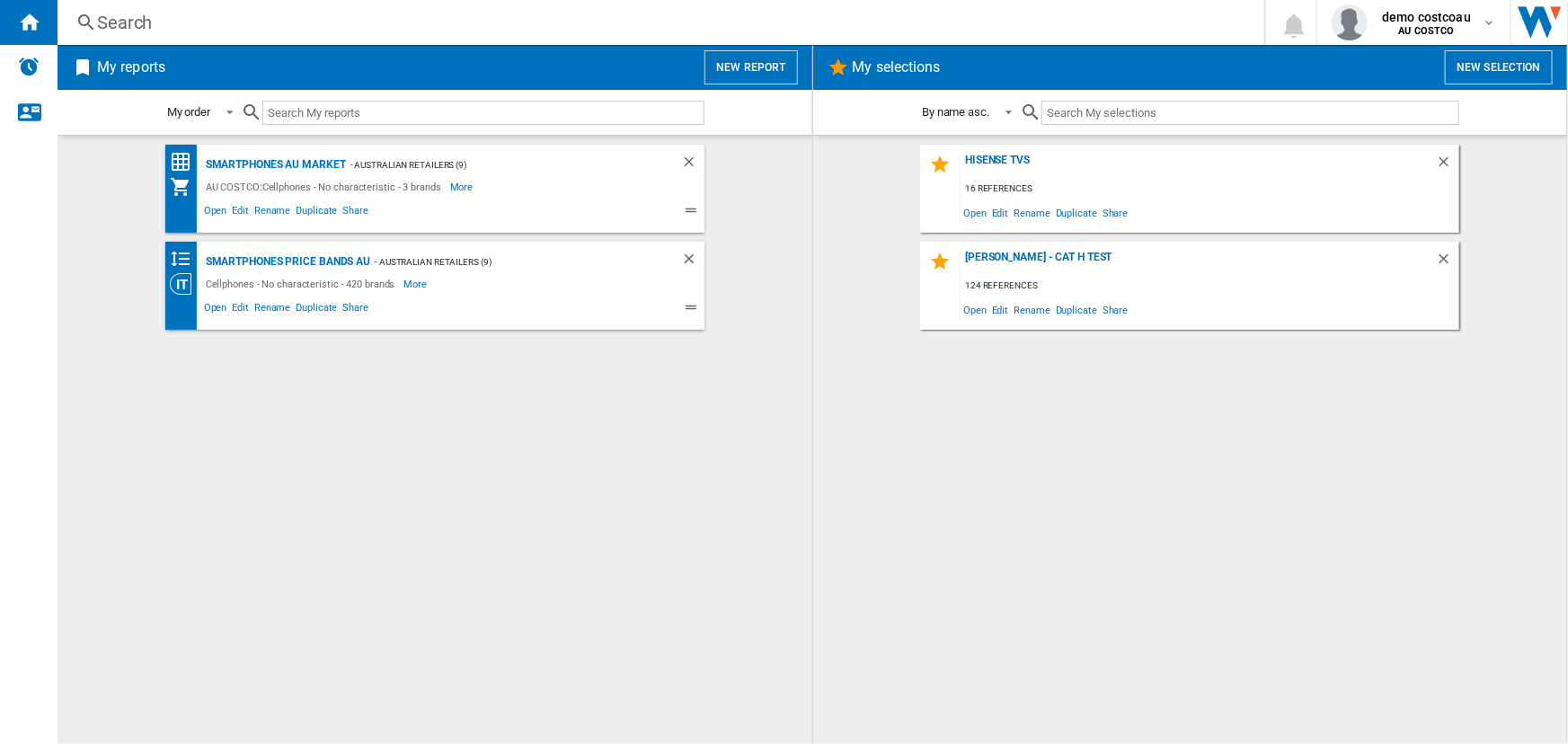
click at [1496, 60] on button "New selection" at bounding box center [1499, 67] width 108 height 34
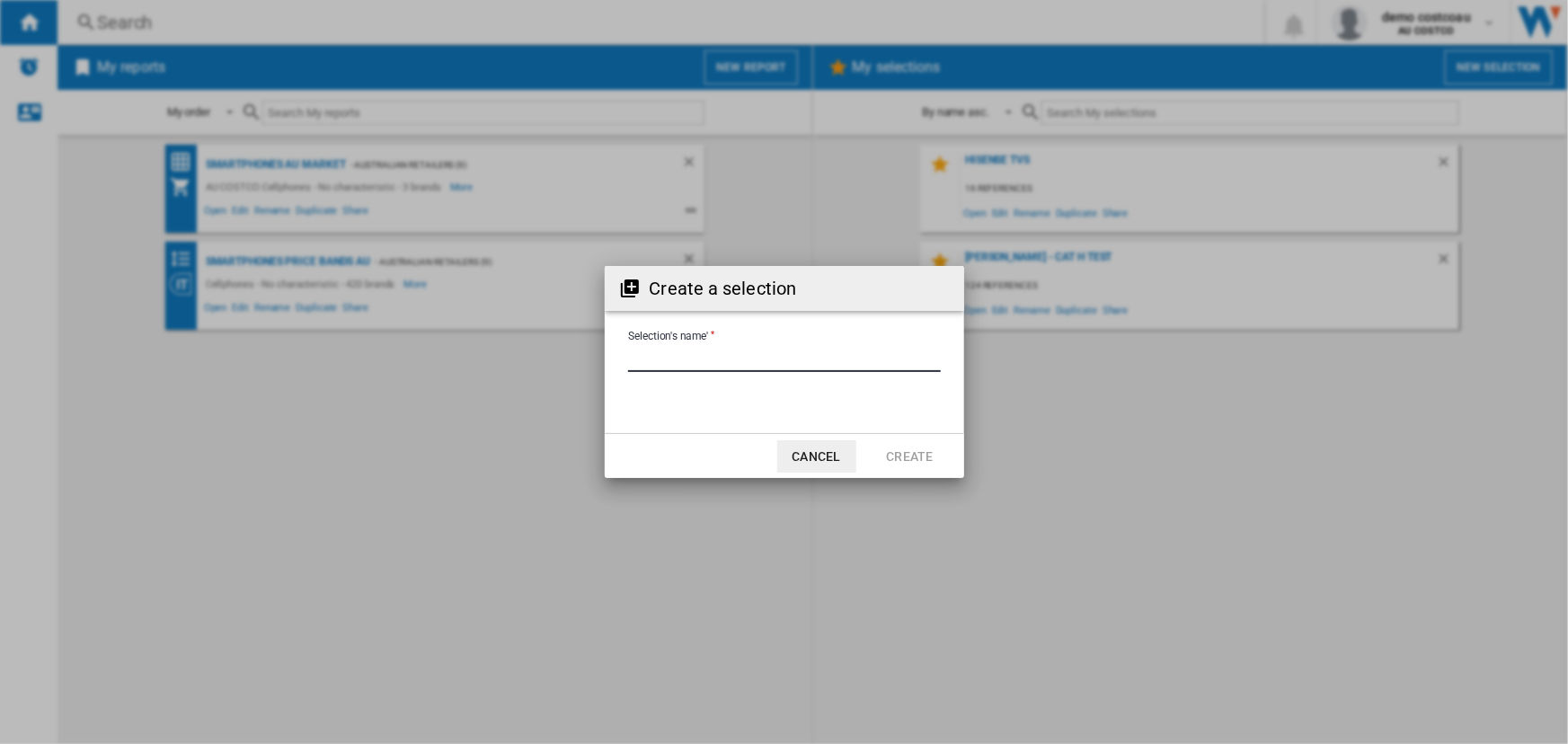
click at [751, 358] on input "Selection's name'" at bounding box center [784, 358] width 312 height 27
type input "**********"
click at [914, 453] on button "Create" at bounding box center [911, 455] width 79 height 32
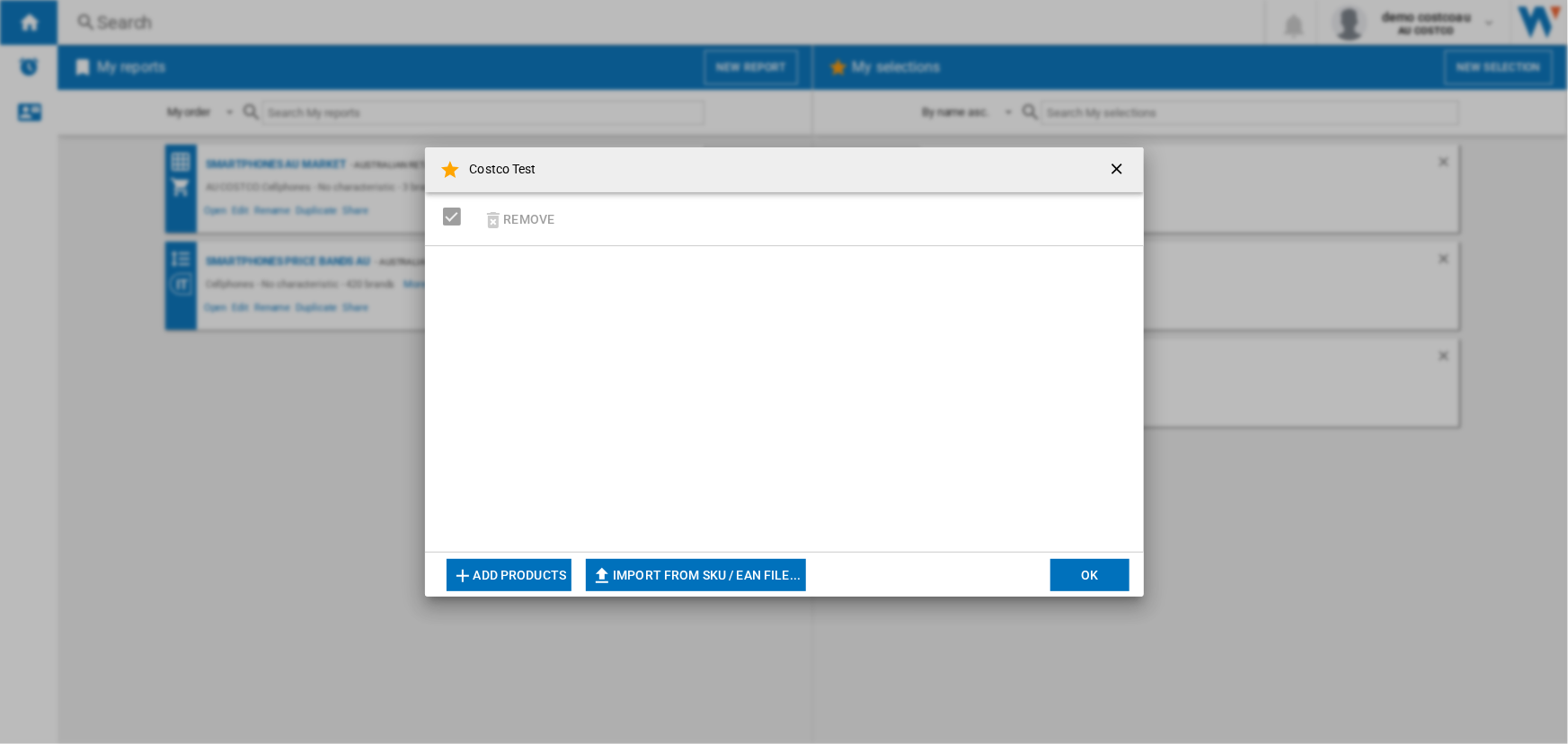
click at [634, 578] on button "Import from SKU / EAN file..." at bounding box center [696, 574] width 220 height 32
type input "**********"
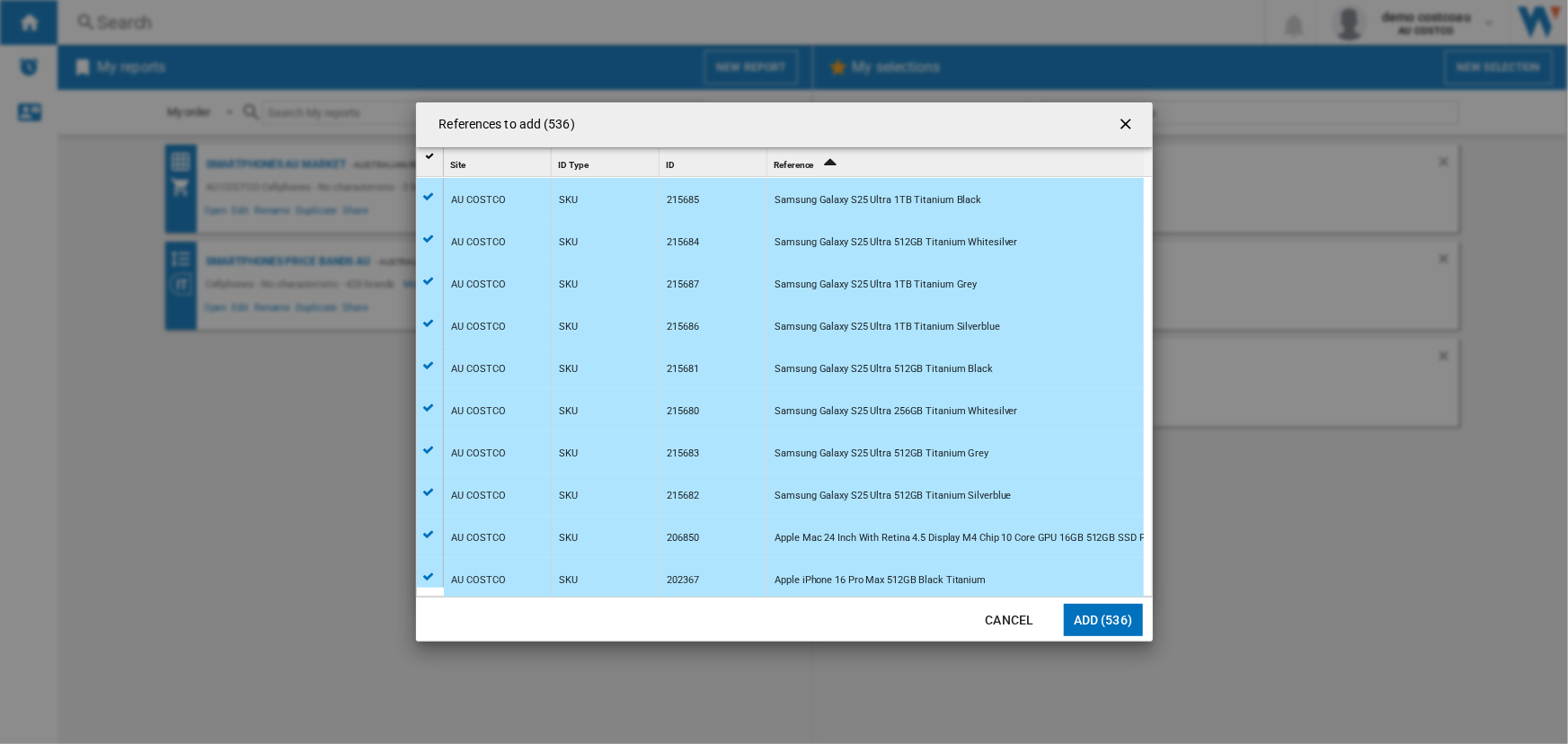
click at [619, 125] on div "References to add (536)" at bounding box center [784, 125] width 737 height 44
click at [1106, 622] on button "Add (536)" at bounding box center [1103, 619] width 79 height 32
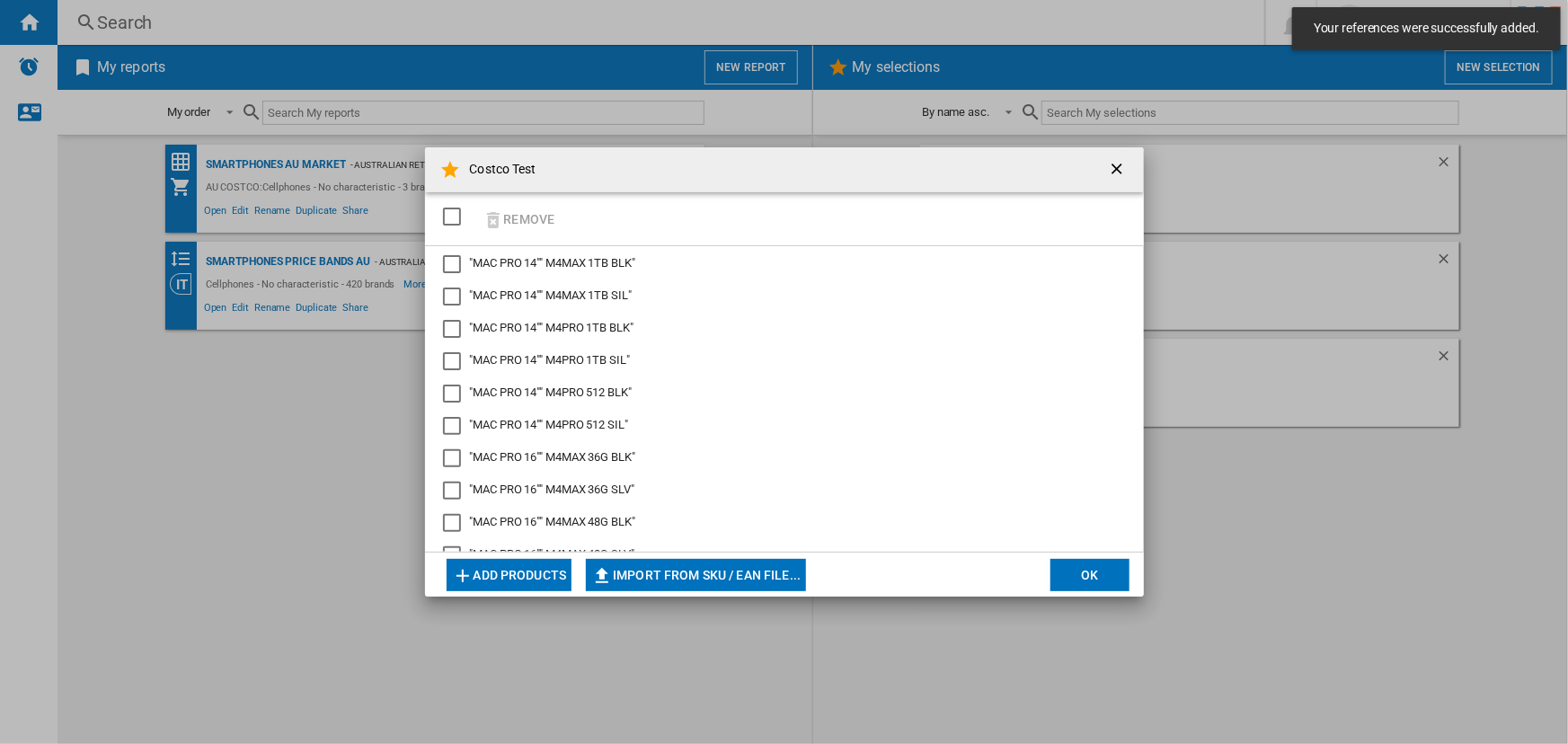
click at [1087, 575] on button "OK" at bounding box center [1090, 574] width 79 height 32
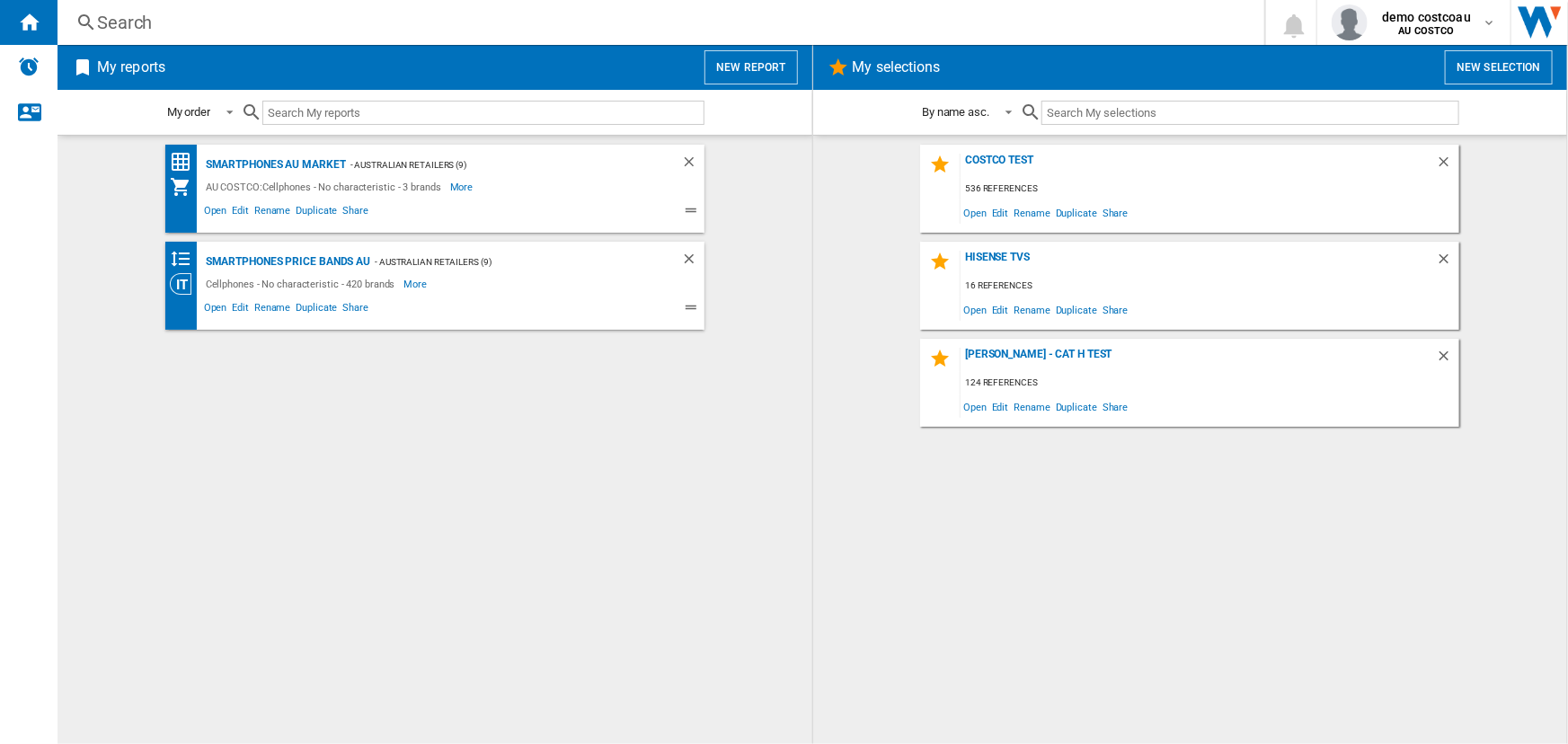
click at [749, 70] on button "New report" at bounding box center [751, 67] width 93 height 34
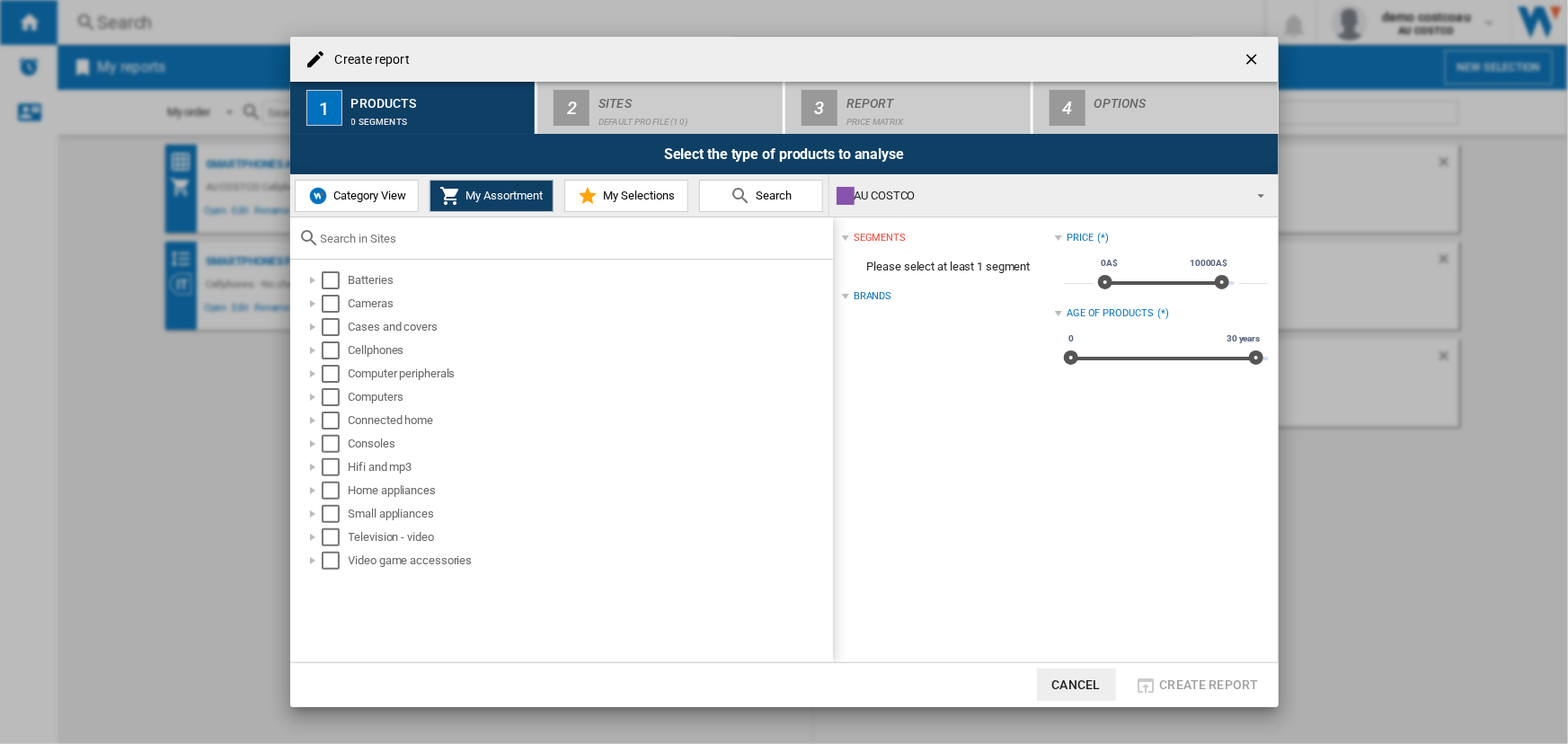
click at [605, 204] on button "My Selections" at bounding box center [626, 195] width 124 height 32
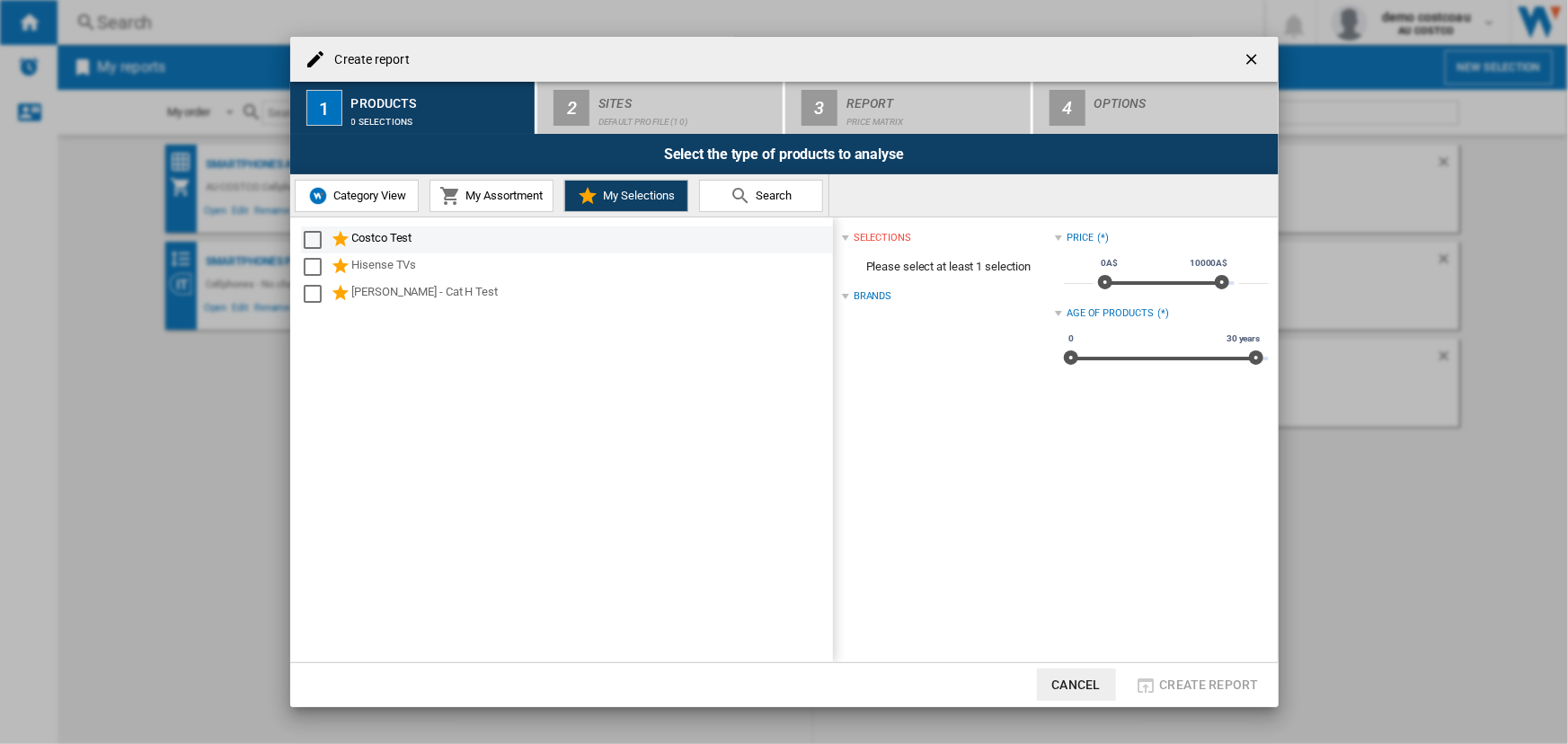
click at [305, 238] on div "Select" at bounding box center [312, 240] width 18 height 18
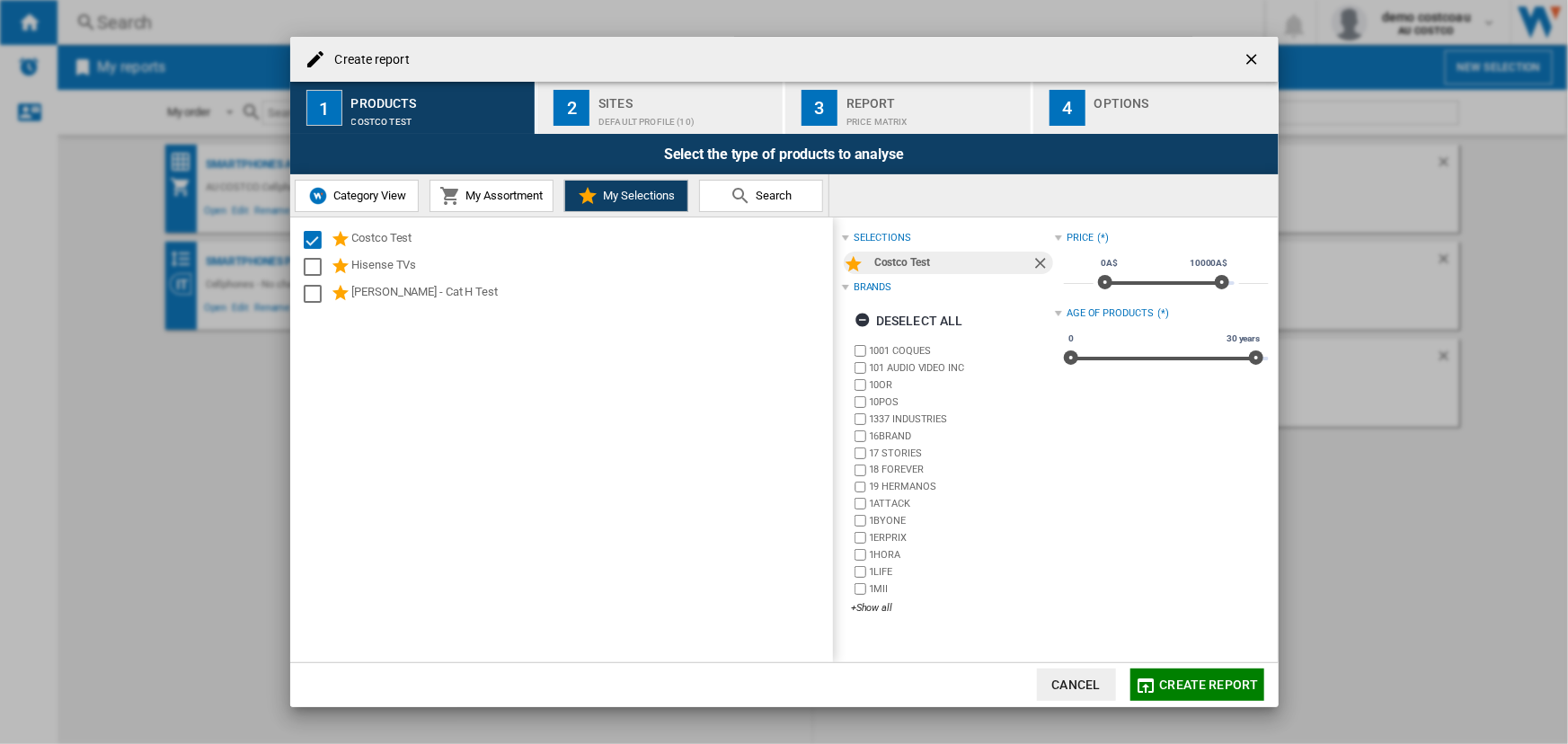
click at [666, 107] on div "Sites Default profile (10)" at bounding box center [686, 107] width 177 height 38
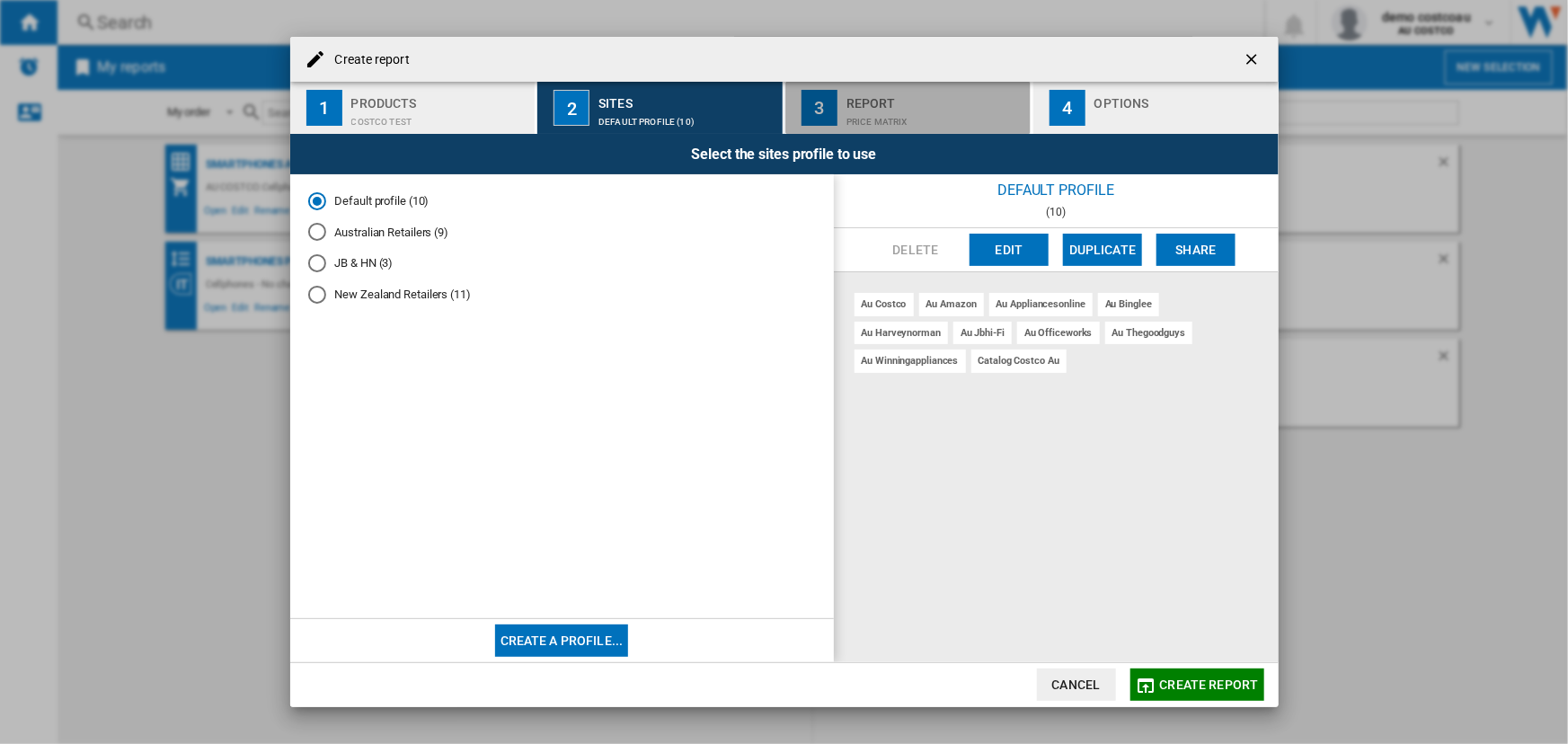
click at [925, 98] on div "Report" at bounding box center [935, 99] width 177 height 19
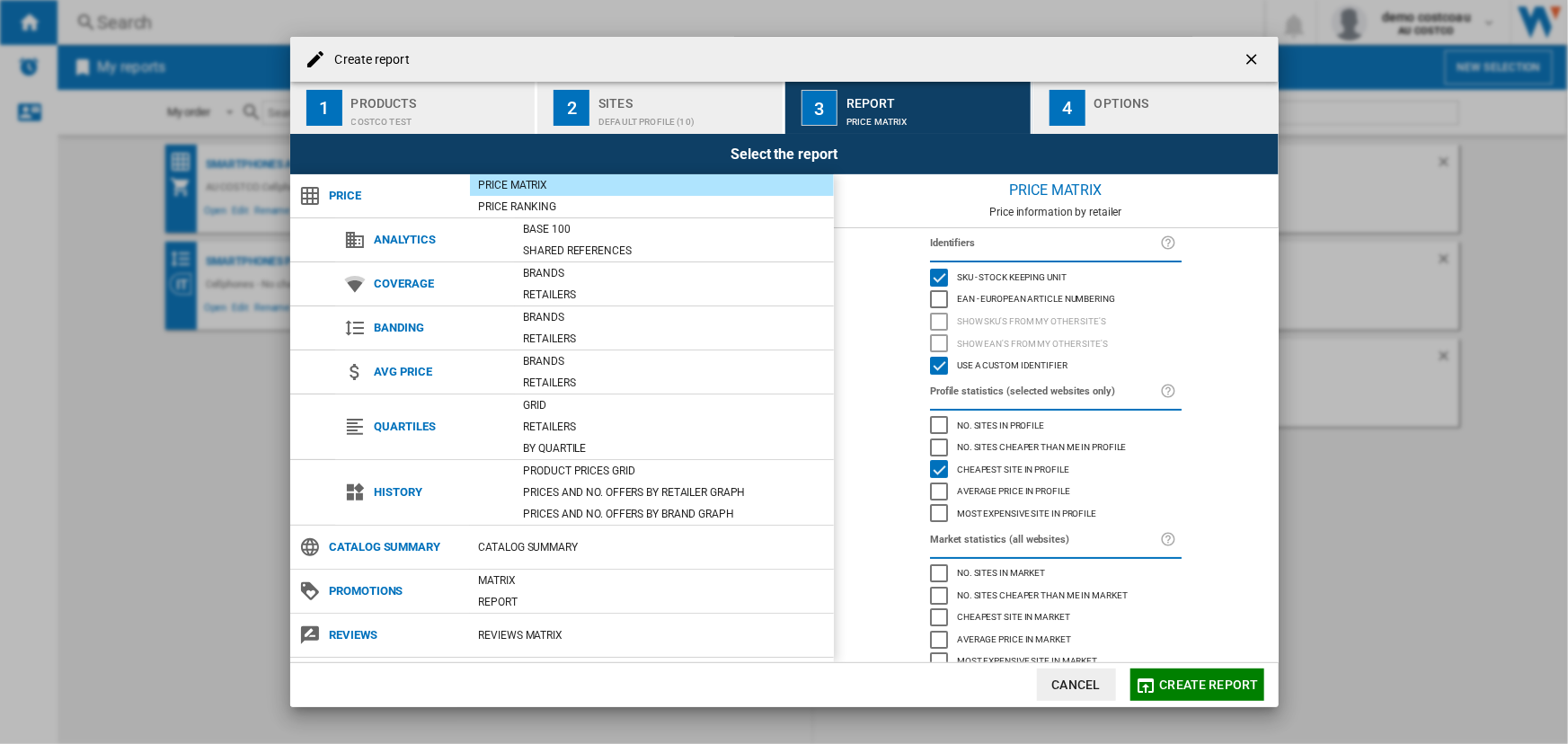
click at [1178, 681] on span "Create report" at bounding box center [1209, 684] width 99 height 14
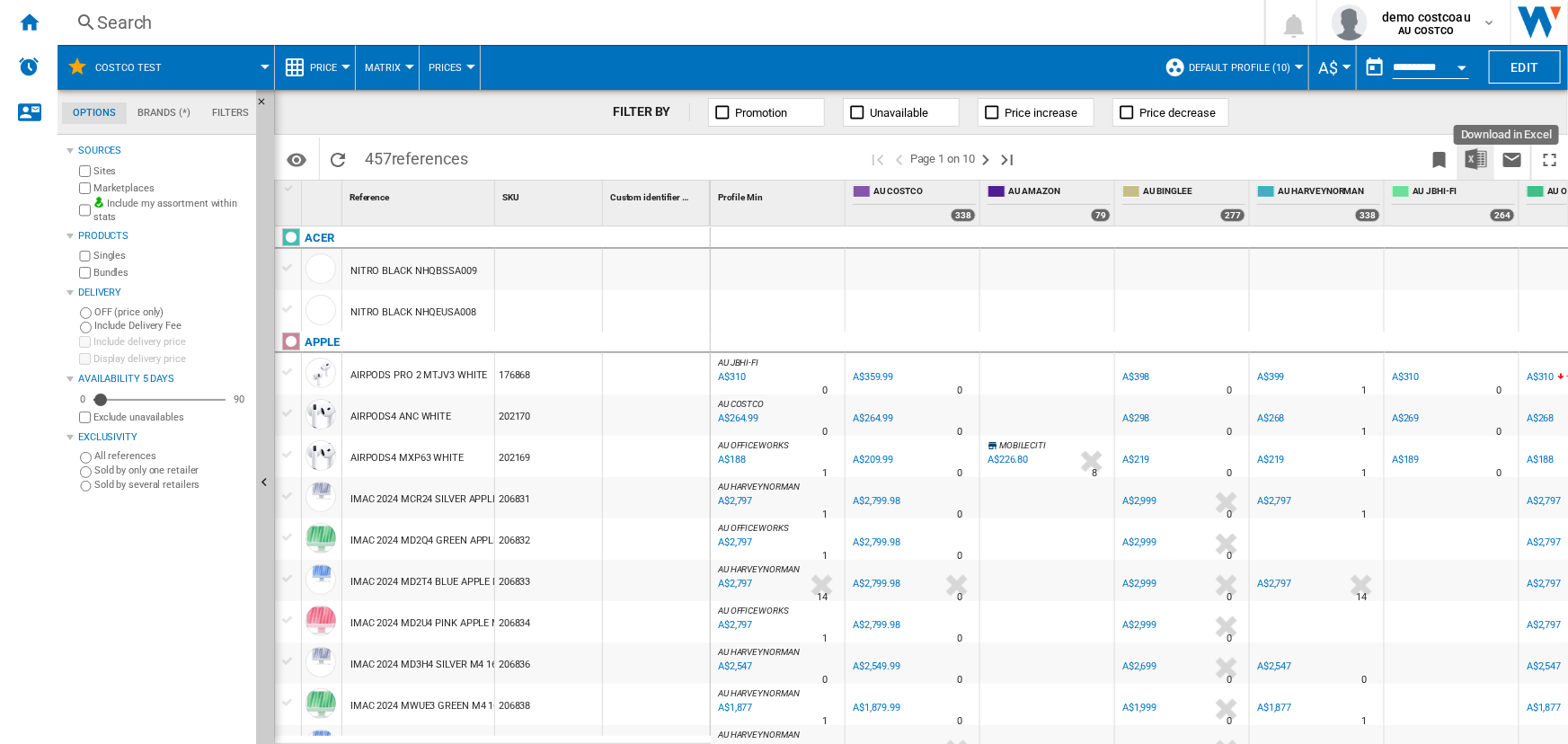
click at [1474, 149] on img "Download in Excel" at bounding box center [1476, 158] width 21 height 21
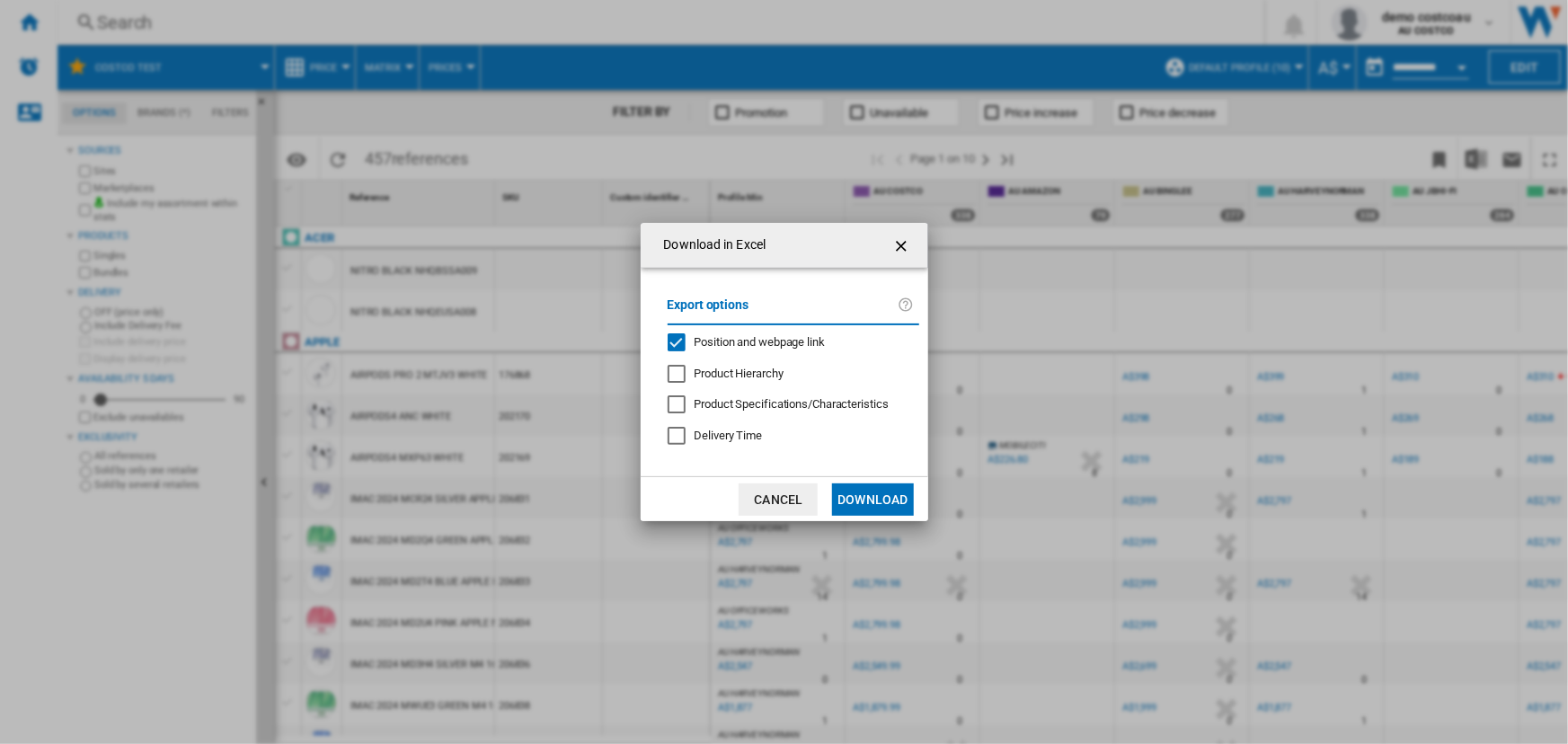
click at [888, 504] on button "Download" at bounding box center [873, 499] width 81 height 32
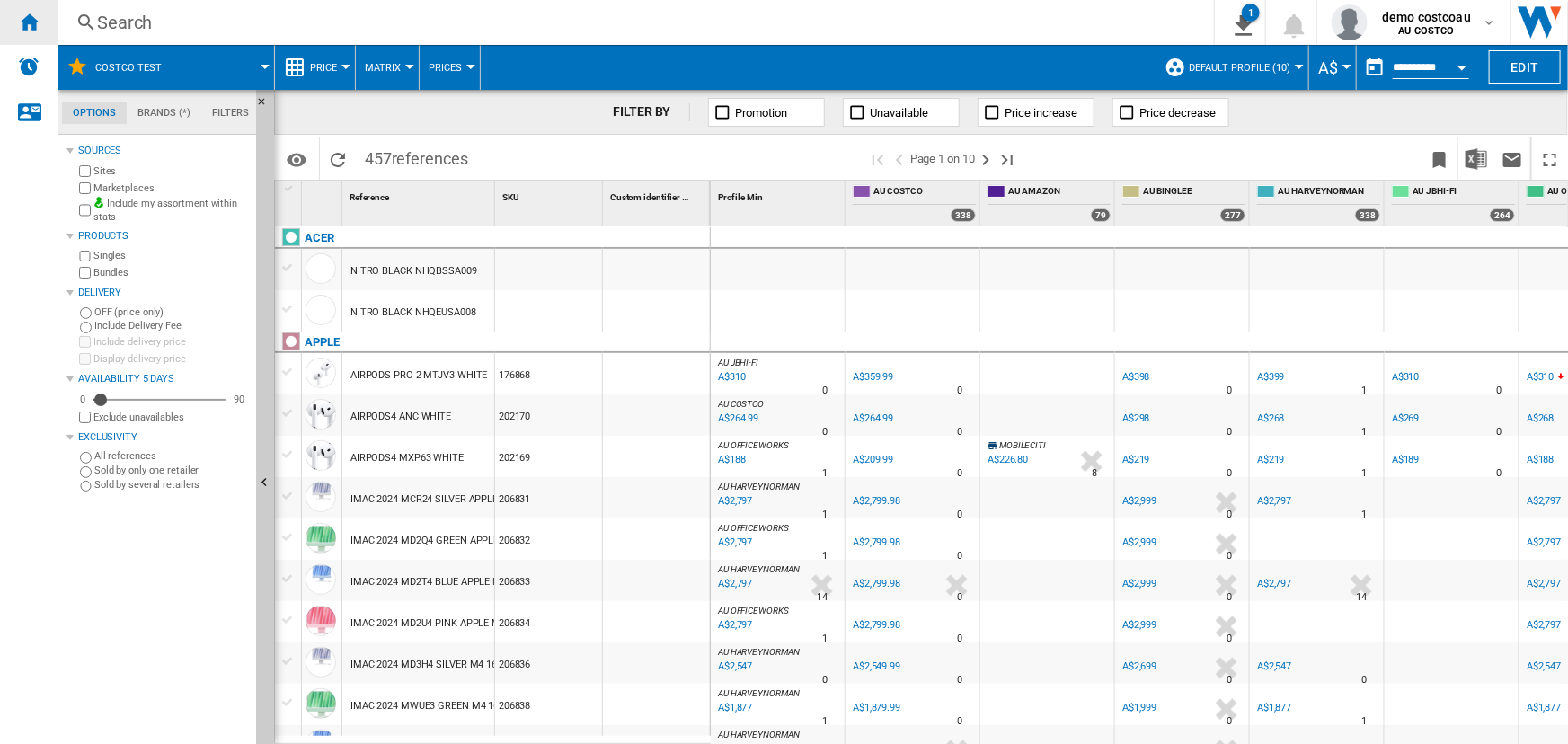
click at [26, 25] on ng-md-icon "Home" at bounding box center [29, 21] width 21 height 21
